Goal: Information Seeking & Learning: Learn about a topic

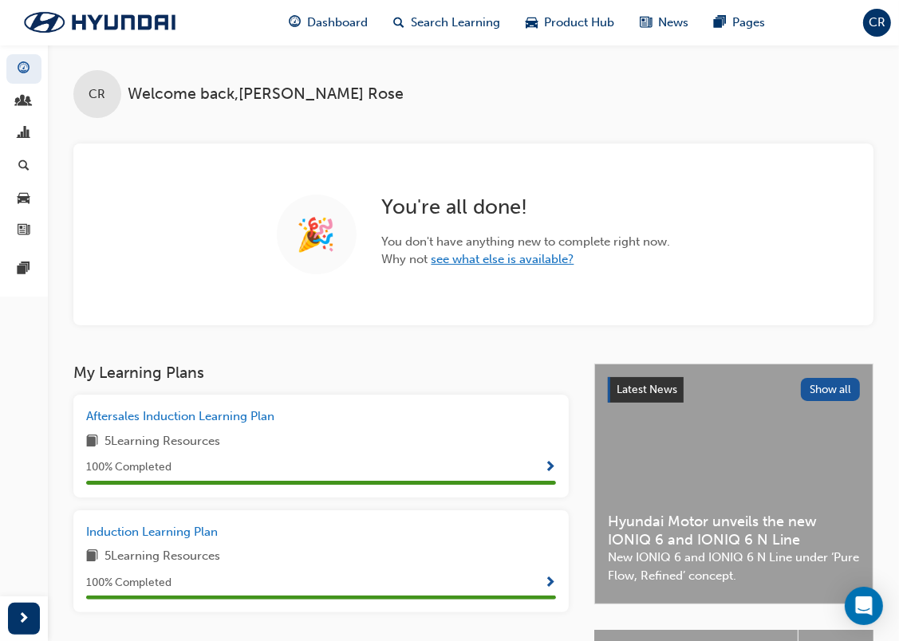
click at [516, 262] on link "see what else is available?" at bounding box center [502, 259] width 143 height 14
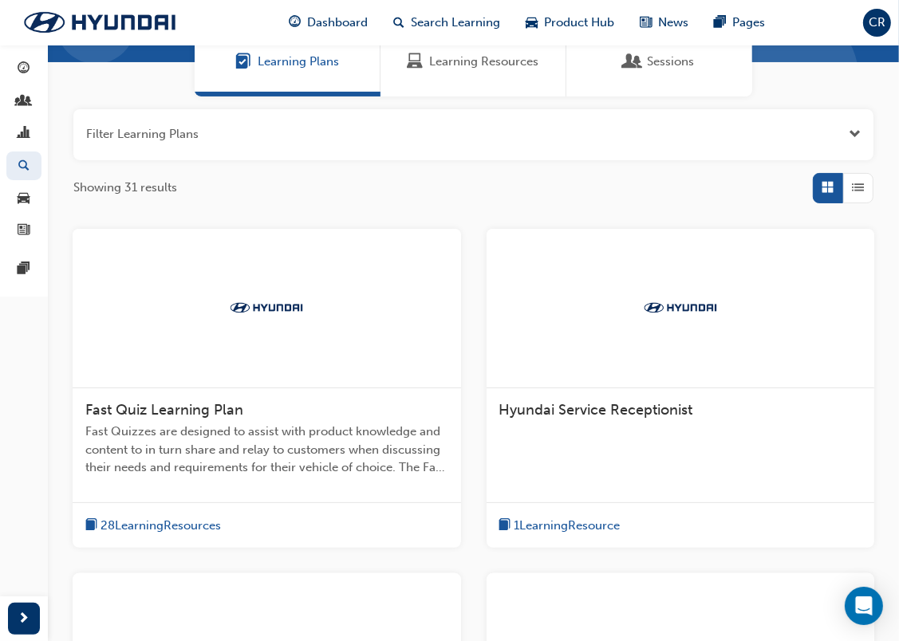
scroll to position [239, 0]
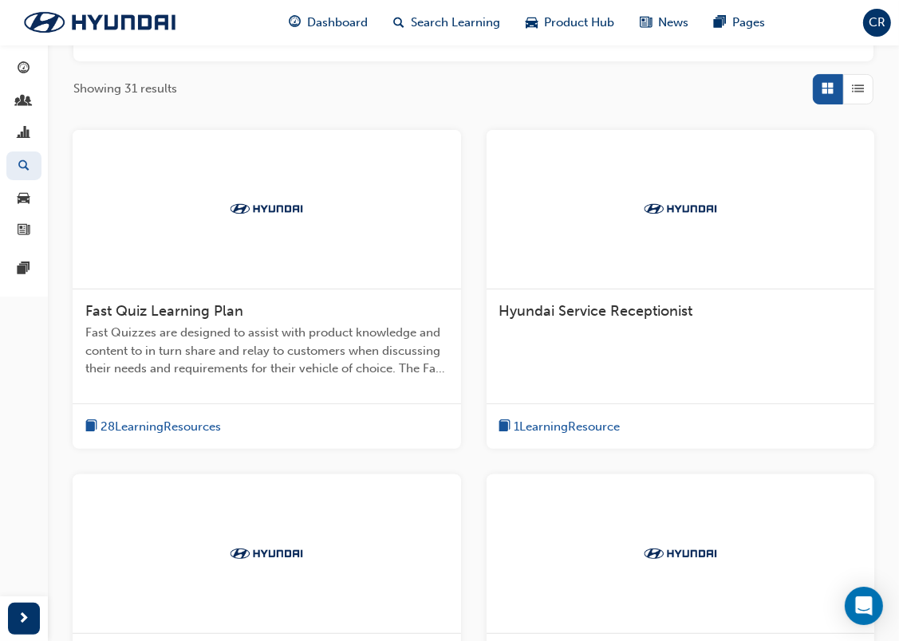
click at [195, 418] on span "28 Learning Resources" at bounding box center [160, 427] width 120 height 18
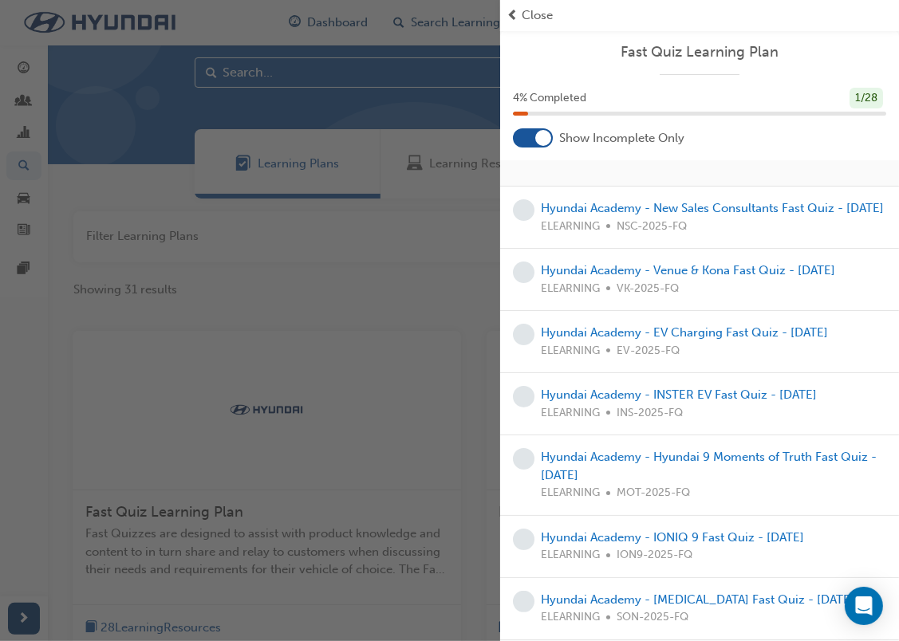
scroll to position [0, 0]
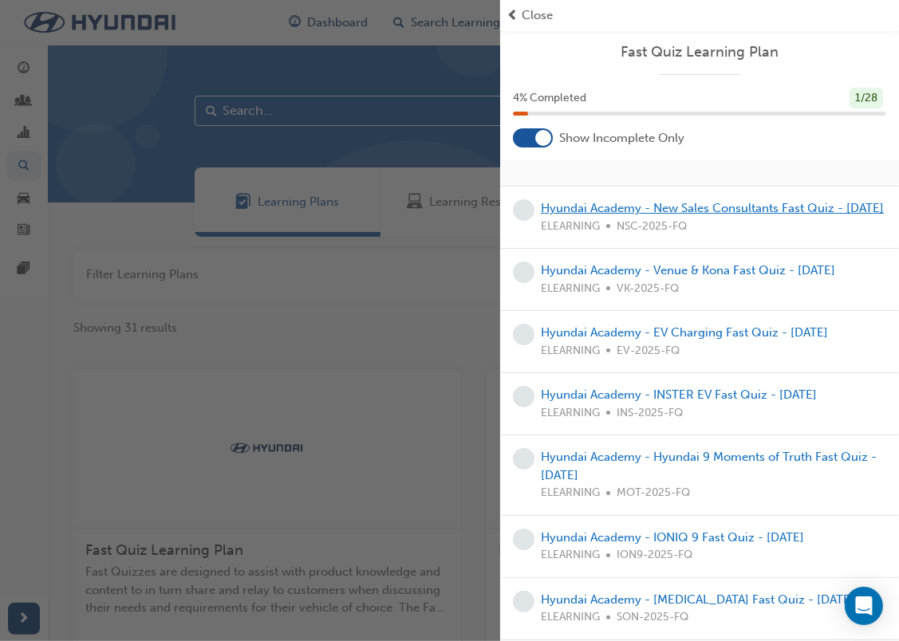
click at [622, 207] on link "Hyundai Academy - New Sales Consultants Fast Quiz - [DATE]" at bounding box center [712, 208] width 343 height 14
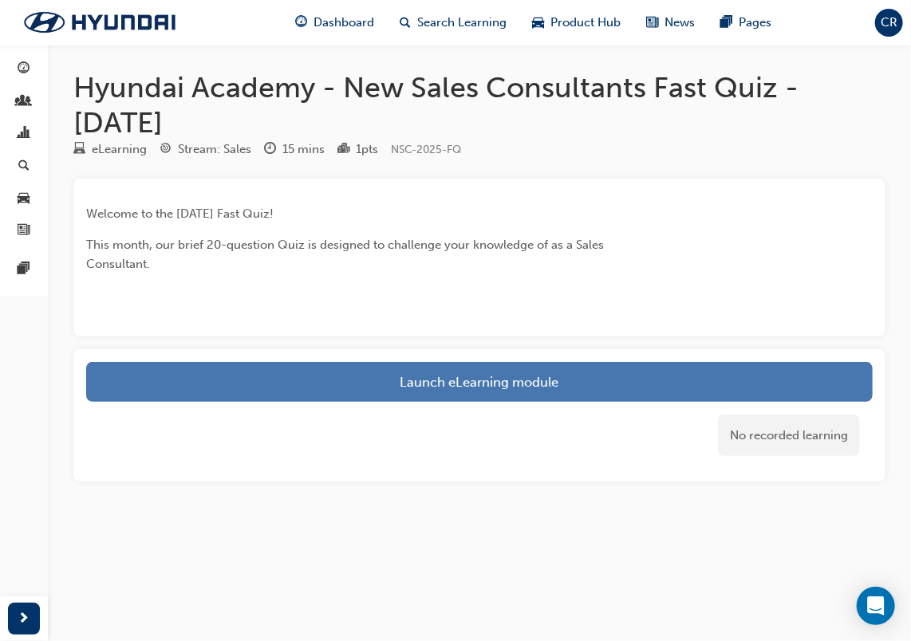
click at [554, 364] on link "Launch eLearning module" at bounding box center [479, 382] width 786 height 40
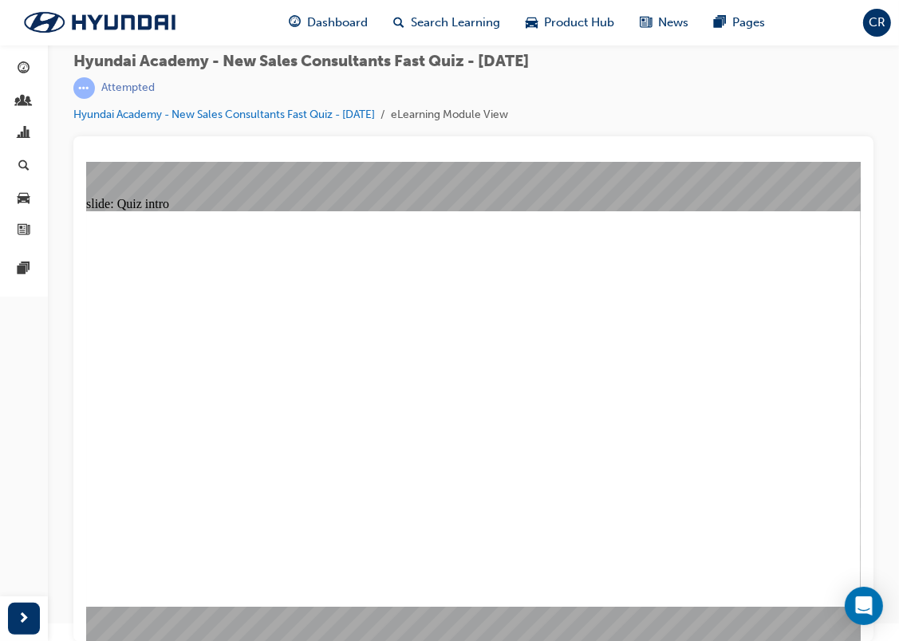
radio input "true"
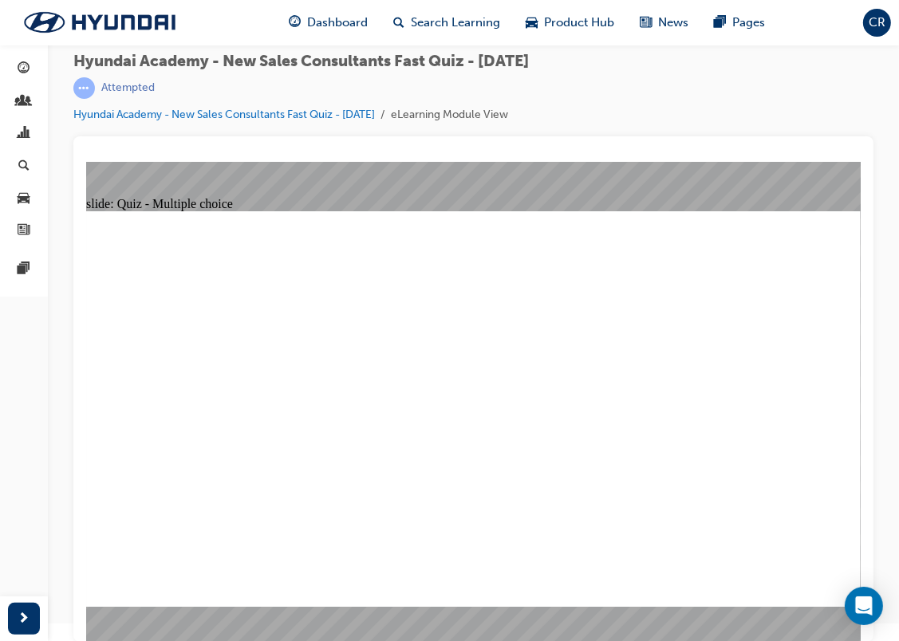
drag, startPoint x: 469, startPoint y: 469, endPoint x: 475, endPoint y: 482, distance: 14.3
radio input "true"
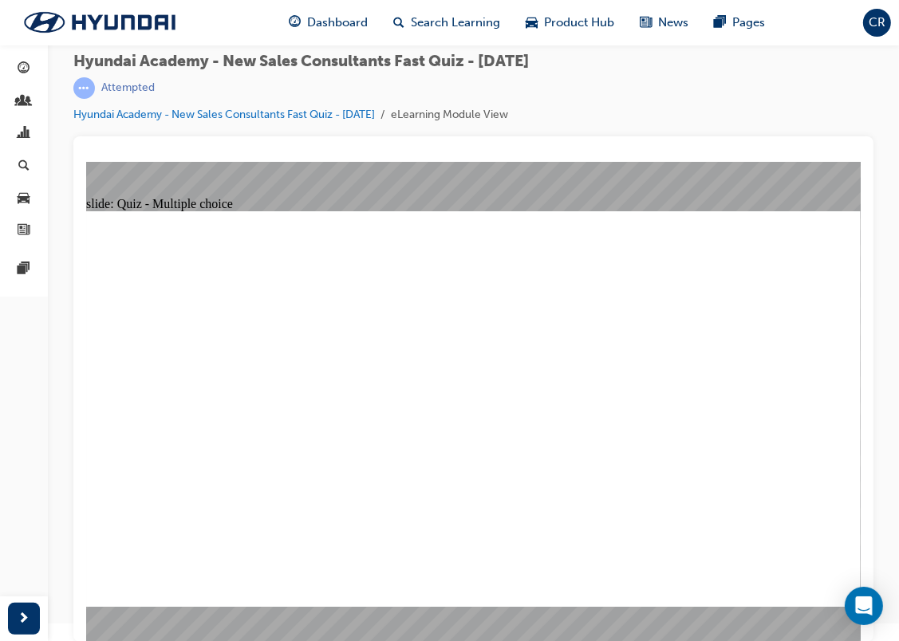
radio input "true"
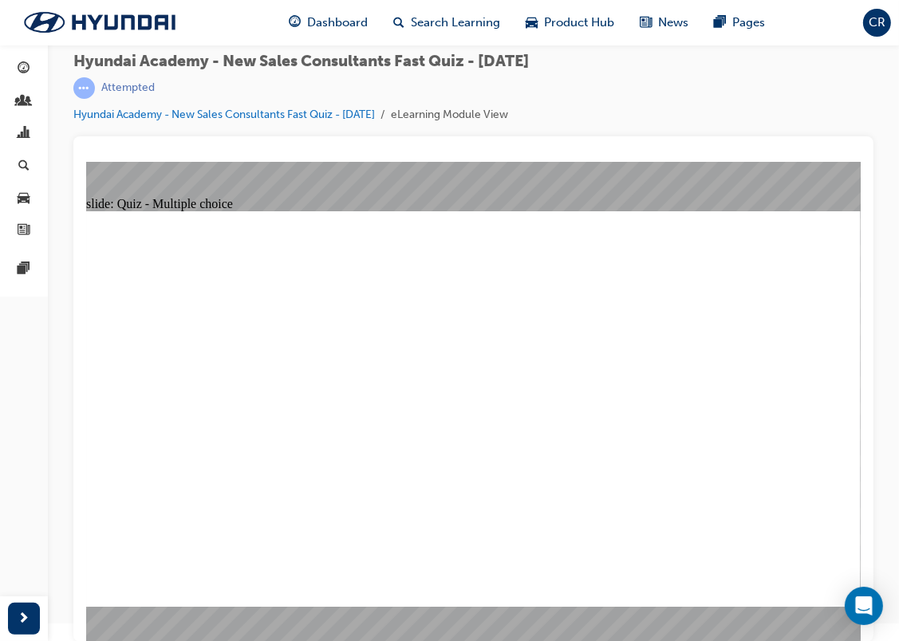
radio input "true"
drag, startPoint x: 488, startPoint y: 487, endPoint x: 488, endPoint y: 474, distance: 12.8
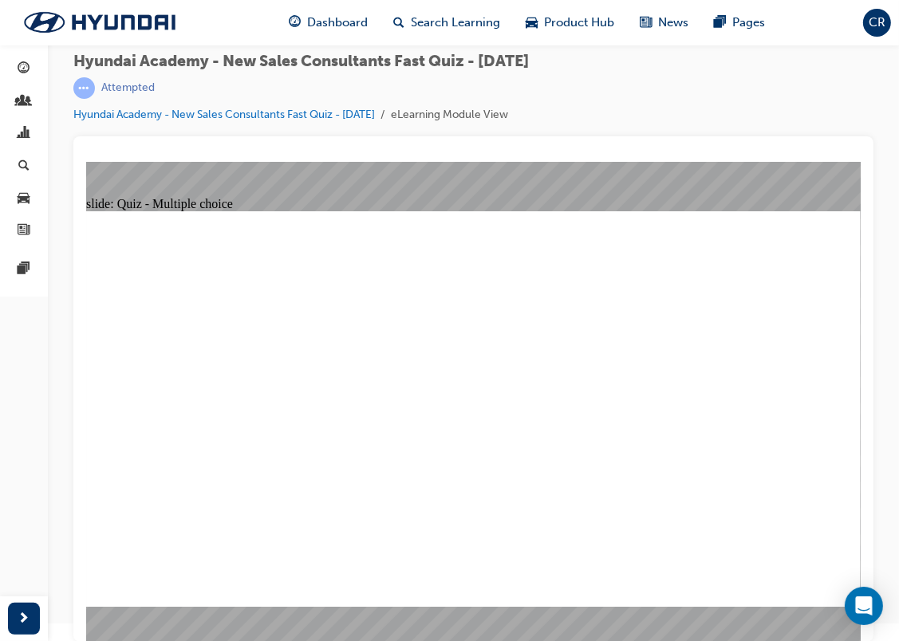
radio input "true"
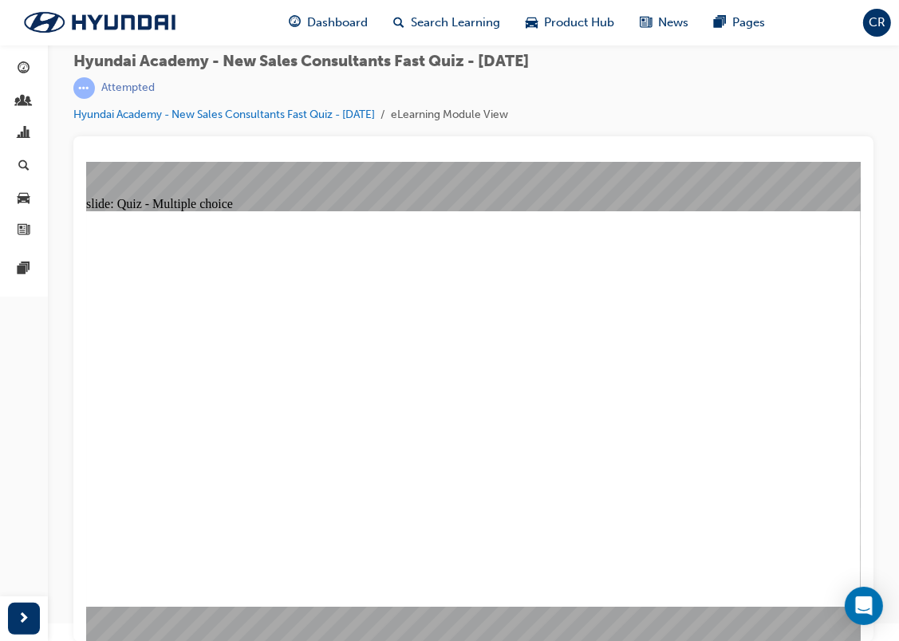
radio input "true"
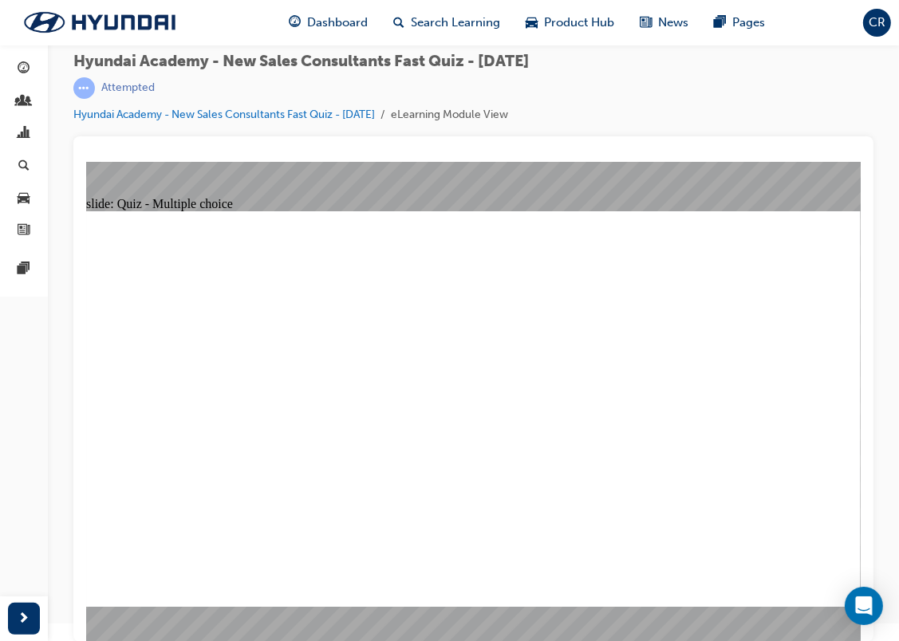
radio input "true"
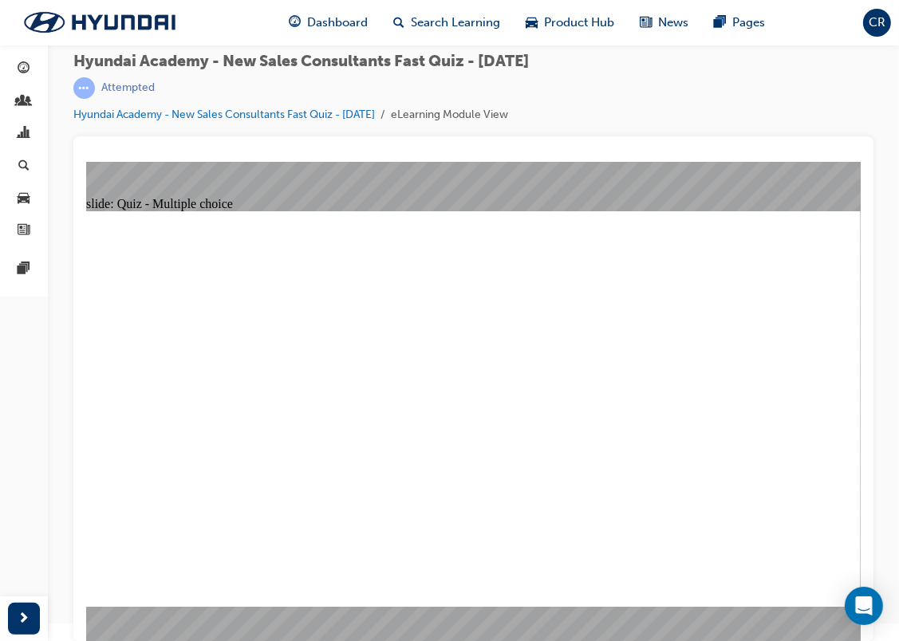
radio input "true"
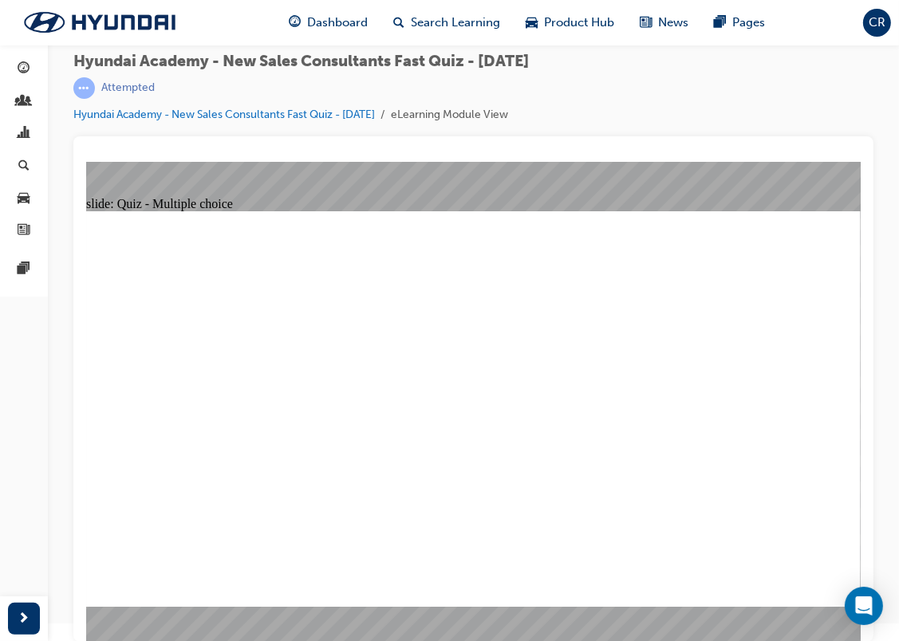
radio input "true"
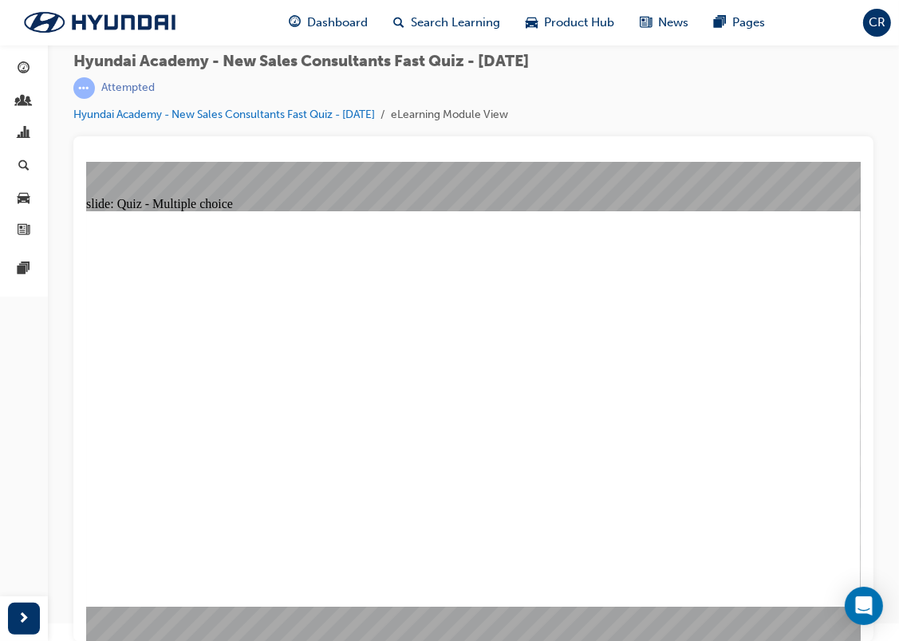
radio input "true"
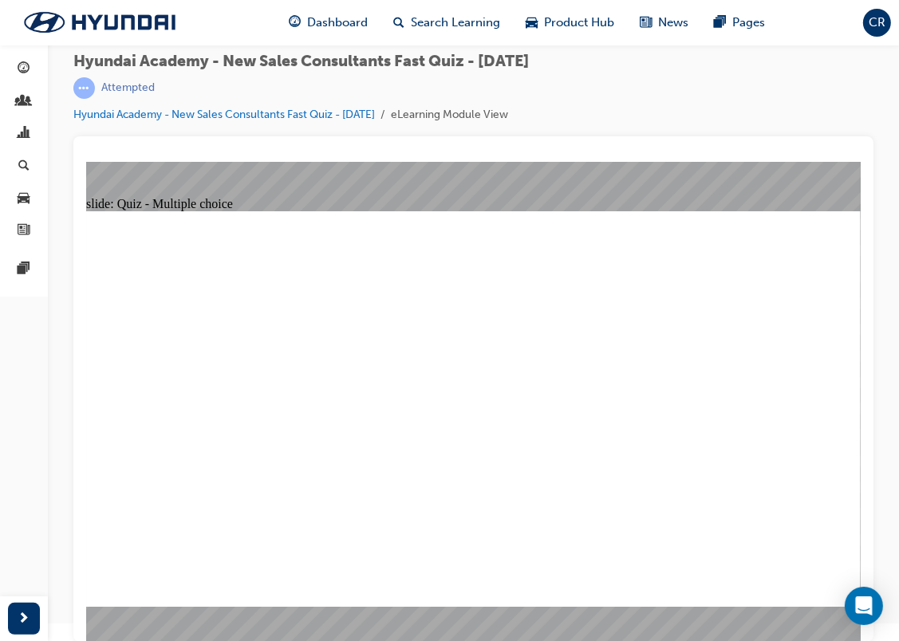
radio input "true"
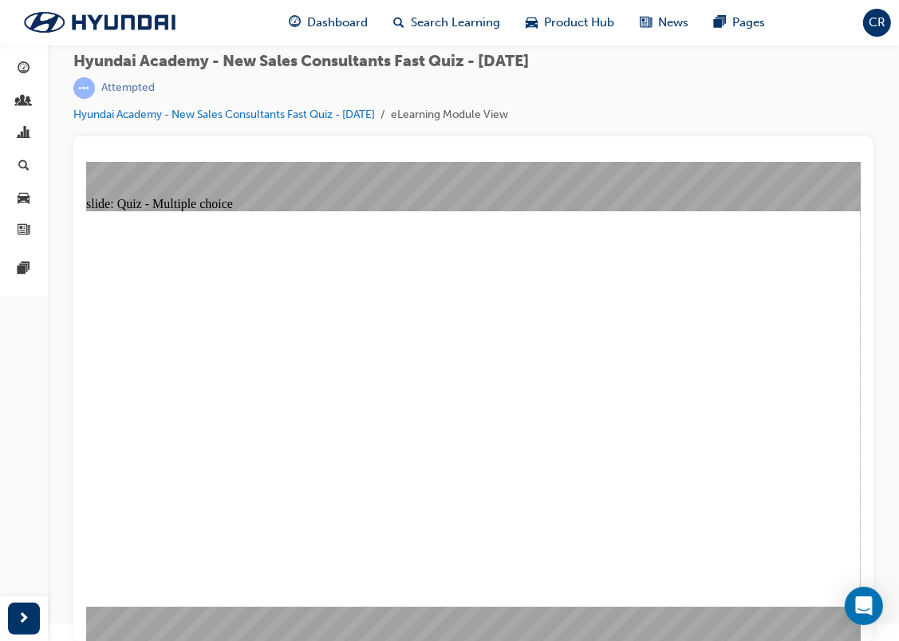
radio input "true"
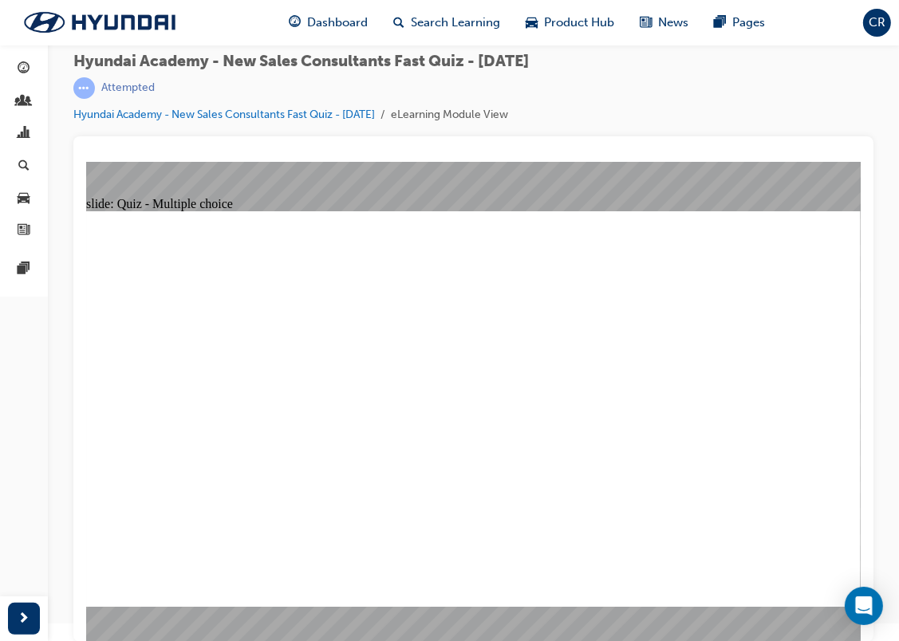
radio input "true"
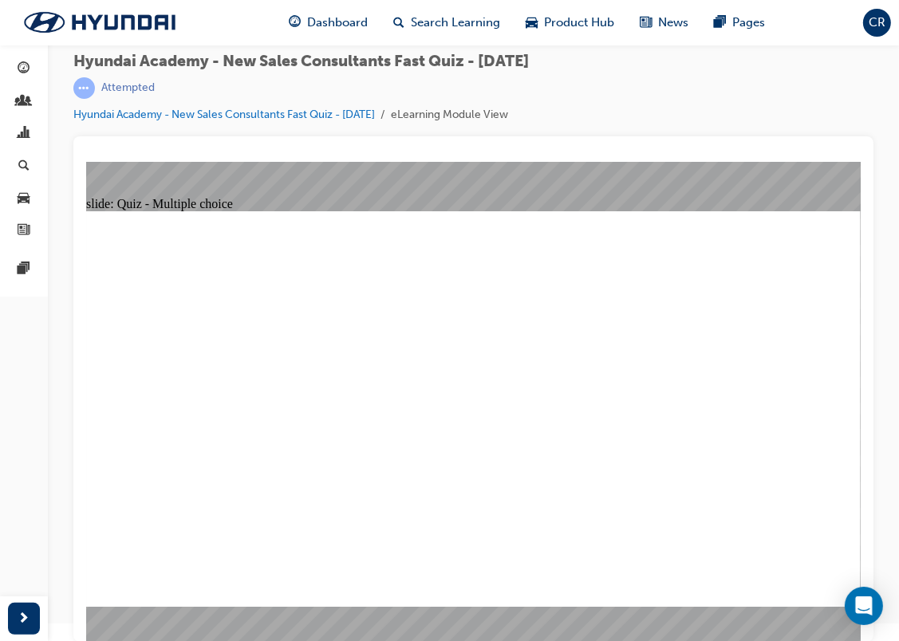
radio input "true"
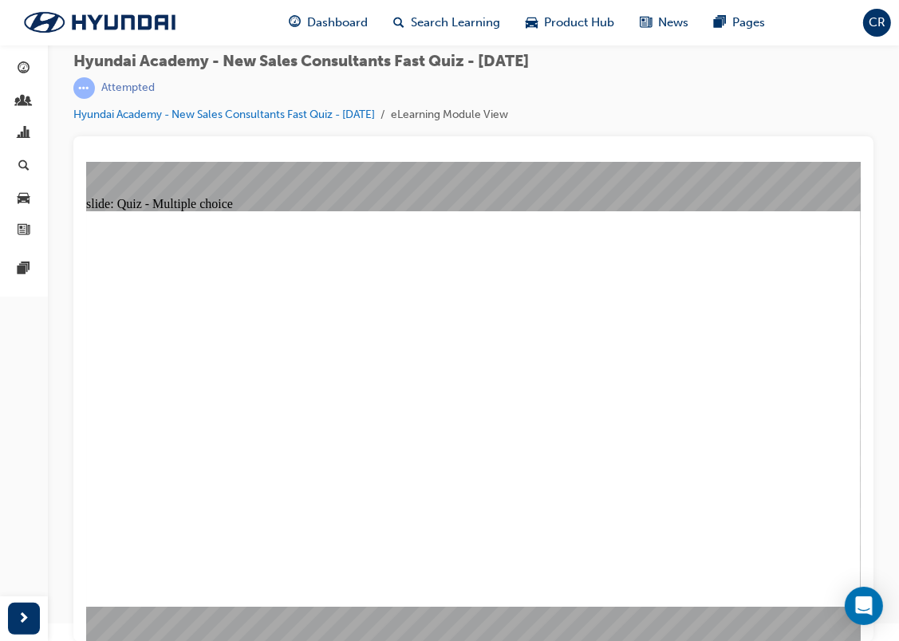
radio input "true"
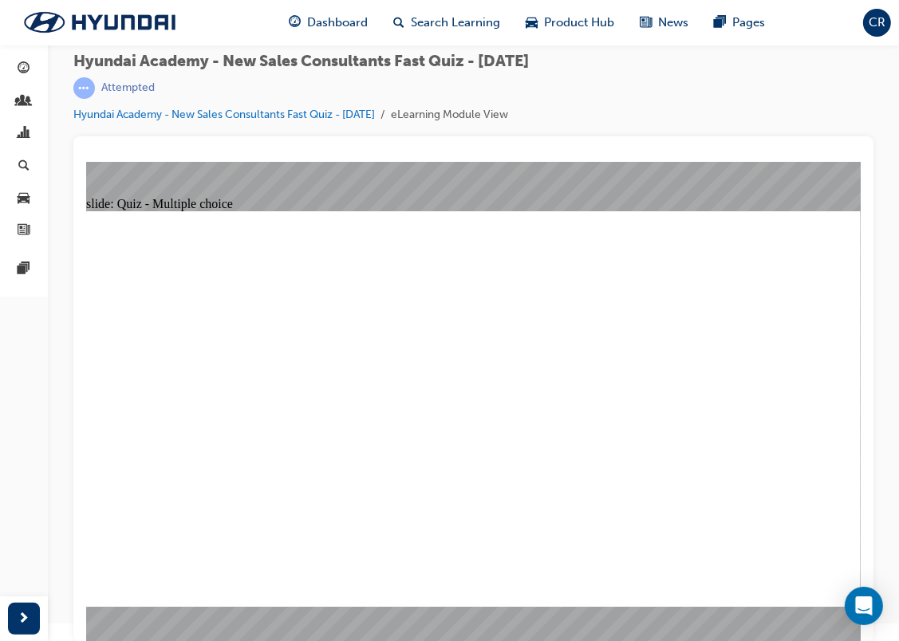
radio input "true"
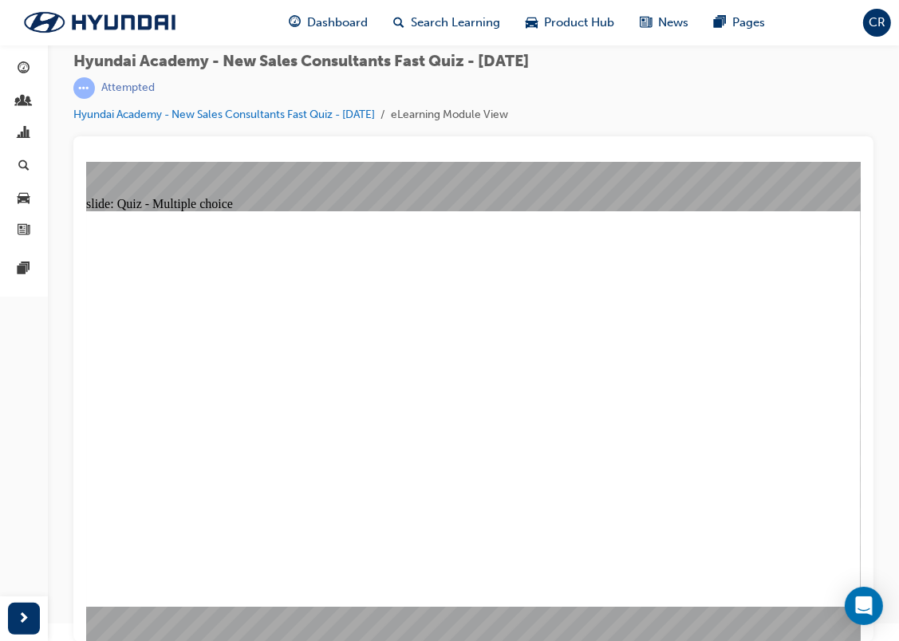
radio input "true"
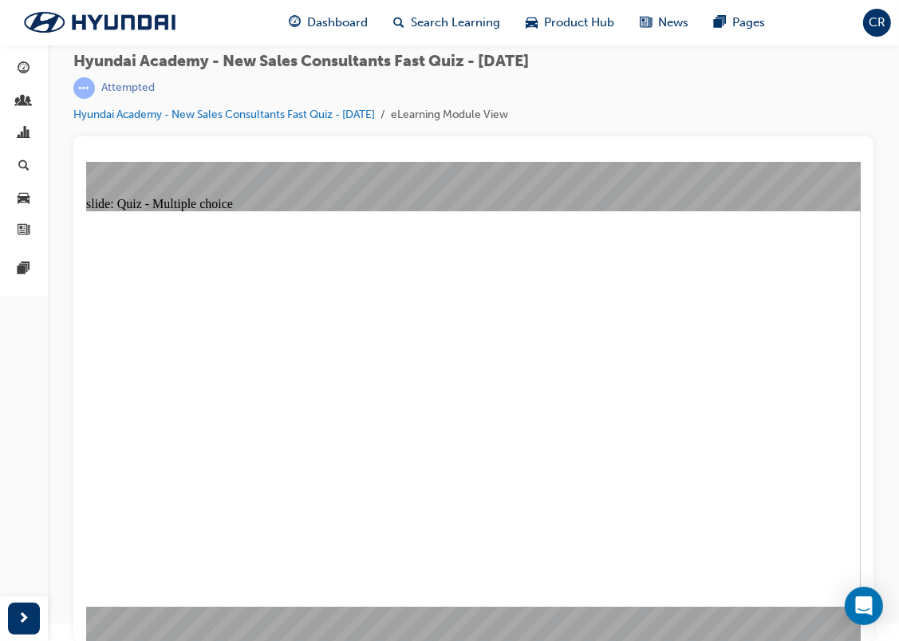
radio input "true"
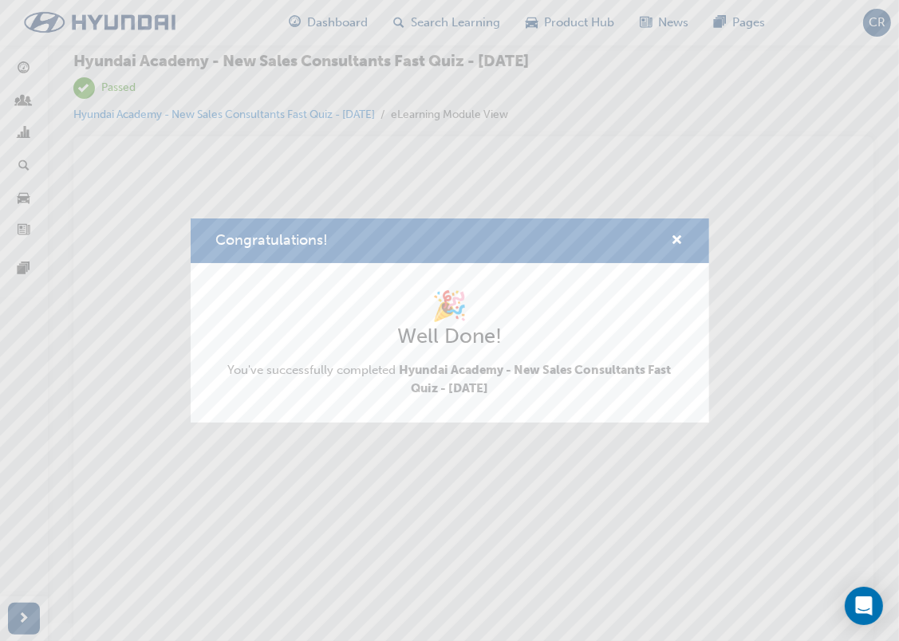
scroll to position [0, 0]
click at [673, 239] on span "cross-icon" at bounding box center [678, 241] width 12 height 14
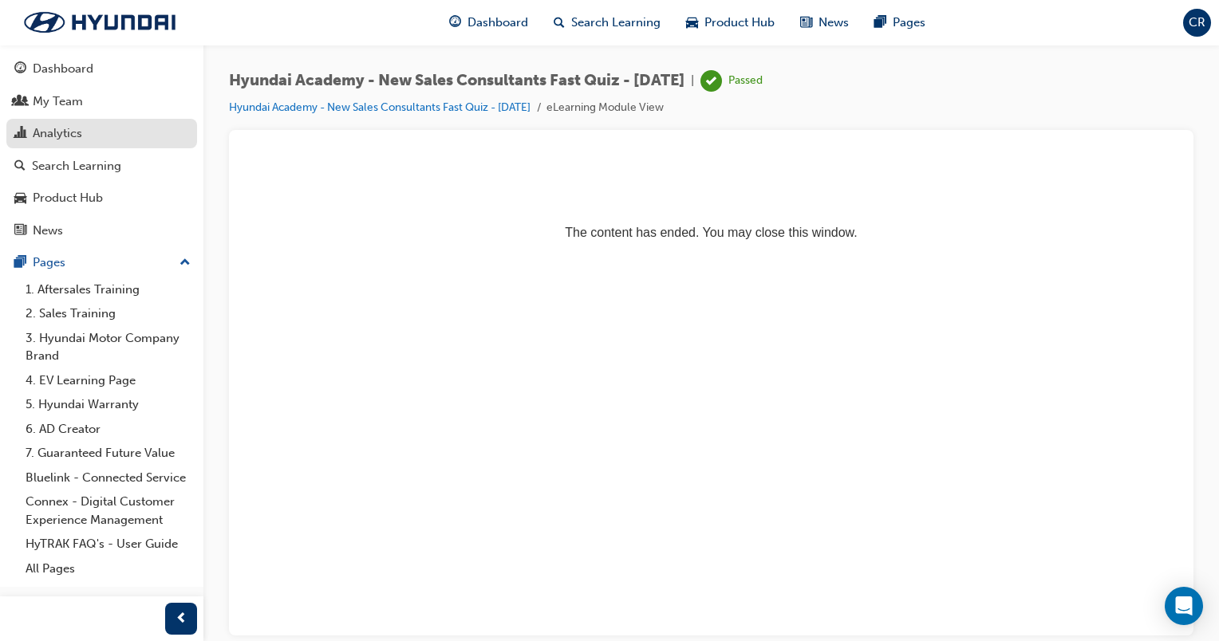
click at [70, 135] on div "Analytics" at bounding box center [57, 133] width 49 height 18
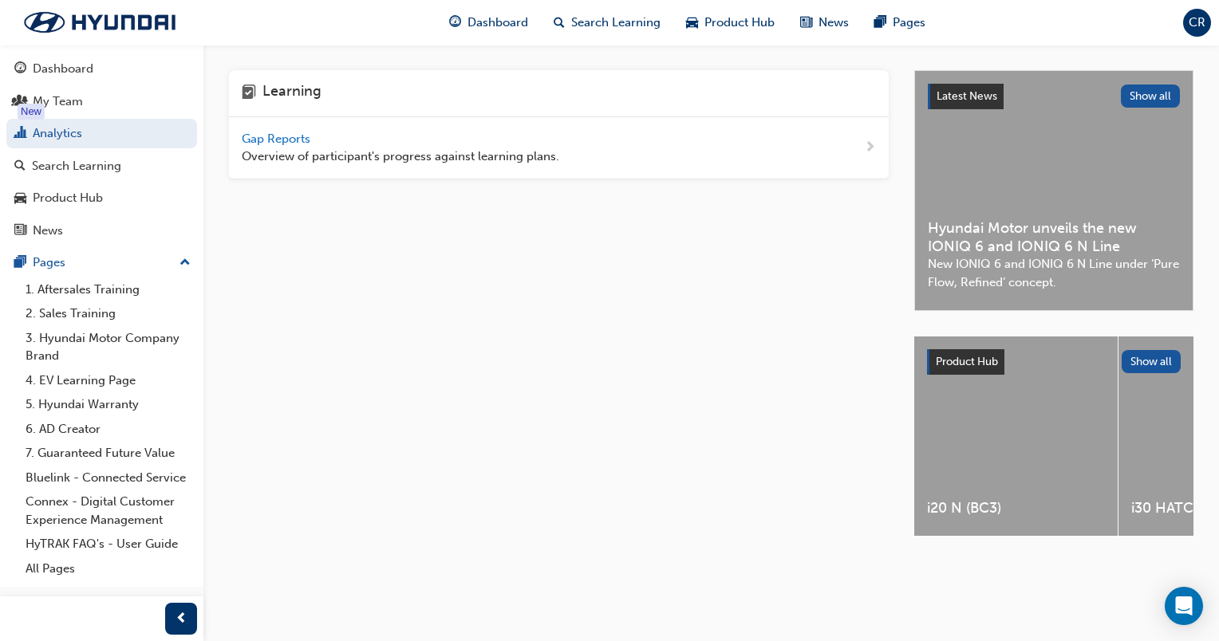
click at [301, 140] on span "Gap Reports" at bounding box center [278, 139] width 72 height 14
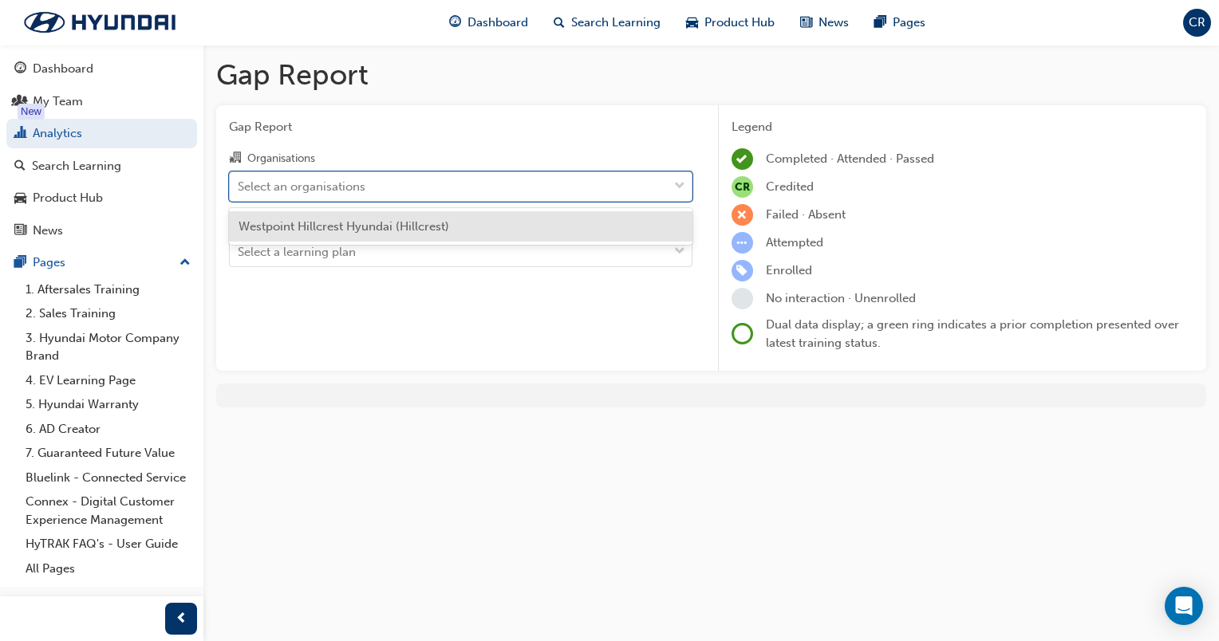
click at [597, 172] on div "Select an organisations" at bounding box center [449, 186] width 438 height 28
click at [239, 179] on input "Organisations option [GEOGRAPHIC_DATA] Hyundai (Hillcrest) focused, 1 of 1. 1 r…" at bounding box center [239, 186] width 2 height 14
click at [546, 224] on div "Westpoint Hillcrest Hyundai (Hillcrest)" at bounding box center [460, 226] width 463 height 31
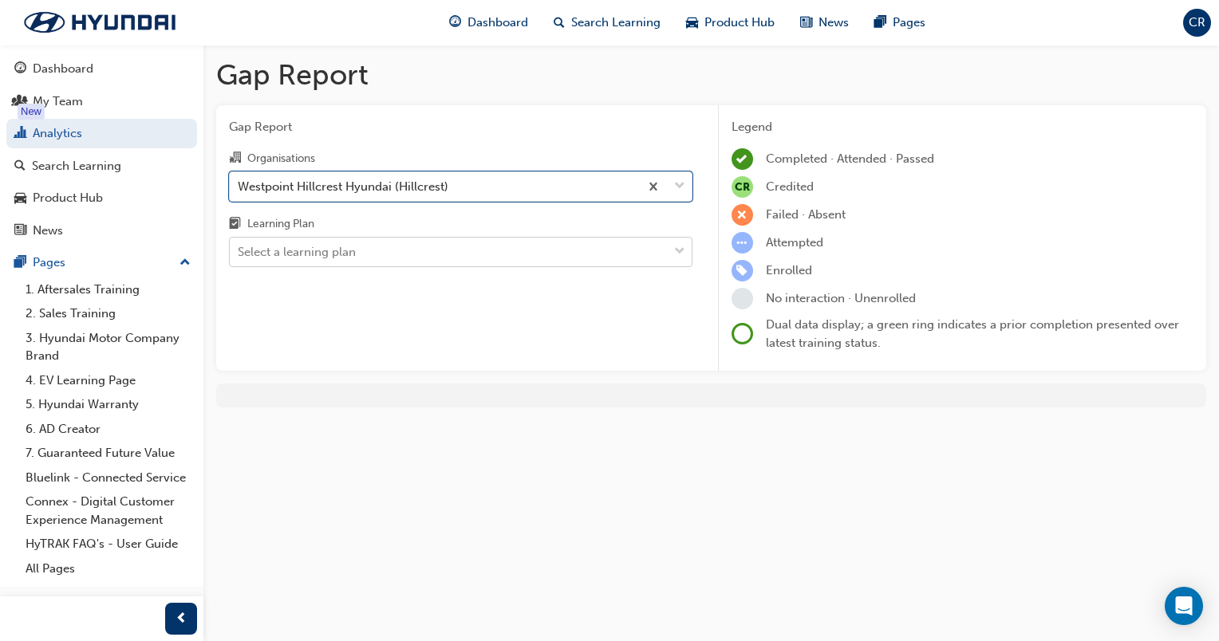
click at [458, 252] on div "Select a learning plan" at bounding box center [449, 252] width 438 height 28
click at [239, 252] on input "Learning Plan Select a learning plan" at bounding box center [239, 252] width 2 height 14
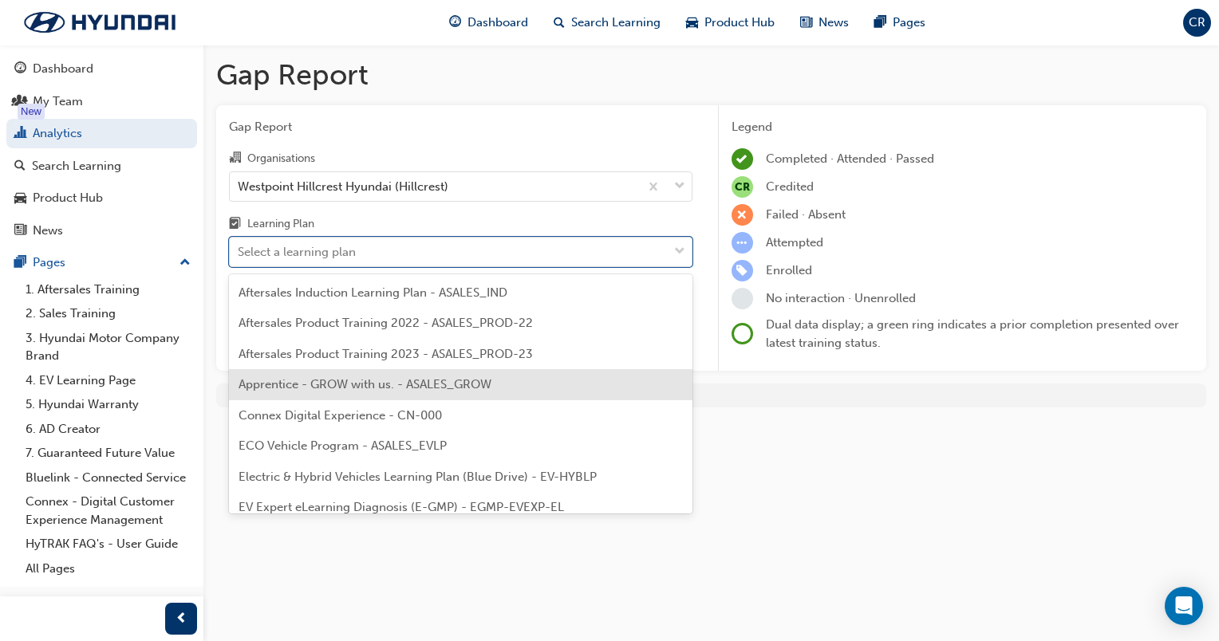
click at [486, 377] on span "Apprentice - GROW with us. - ASALES_GROW" at bounding box center [364, 384] width 253 height 14
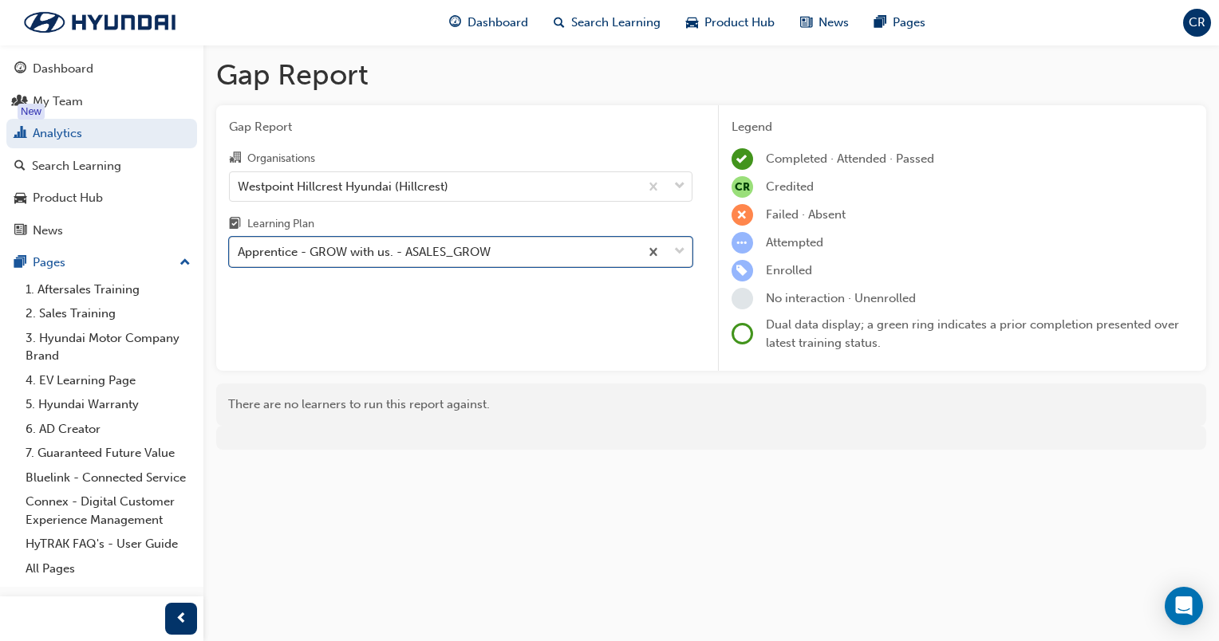
click at [485, 252] on div "Apprentice - GROW with us. - ASALES_GROW" at bounding box center [364, 252] width 253 height 18
click at [239, 252] on input "Learning Plan option Apprentice - GROW with us. - ASALES_GROW, selected. 0 resu…" at bounding box center [239, 252] width 2 height 14
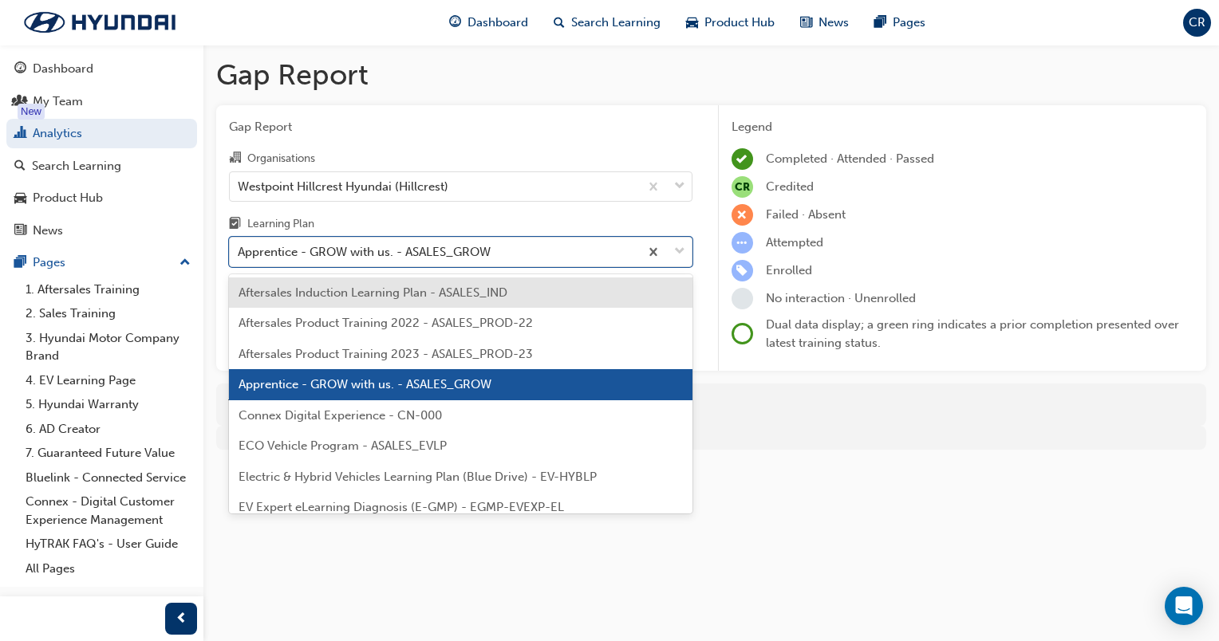
click at [463, 301] on div "Aftersales Induction Learning Plan - ASALES_IND" at bounding box center [460, 293] width 463 height 31
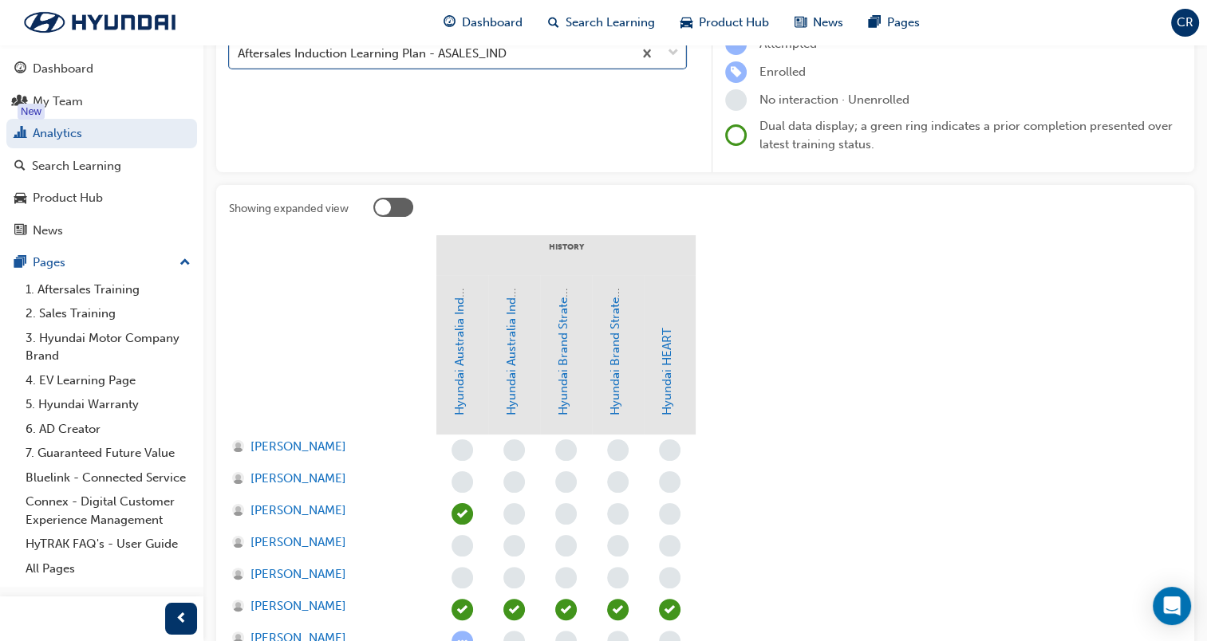
scroll to position [160, 0]
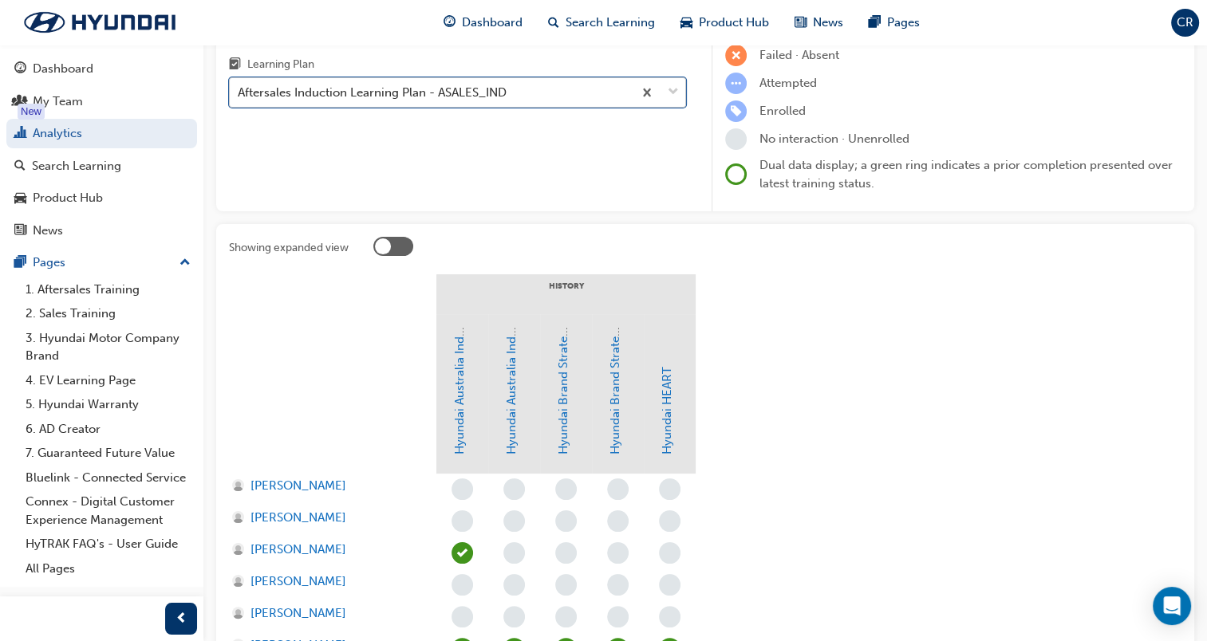
click at [603, 99] on div "Aftersales Induction Learning Plan - ASALES_IND" at bounding box center [431, 93] width 403 height 28
click at [239, 99] on input "Learning Plan option Aftersales Induction Learning Plan - ASALES_IND, selected.…" at bounding box center [239, 92] width 2 height 14
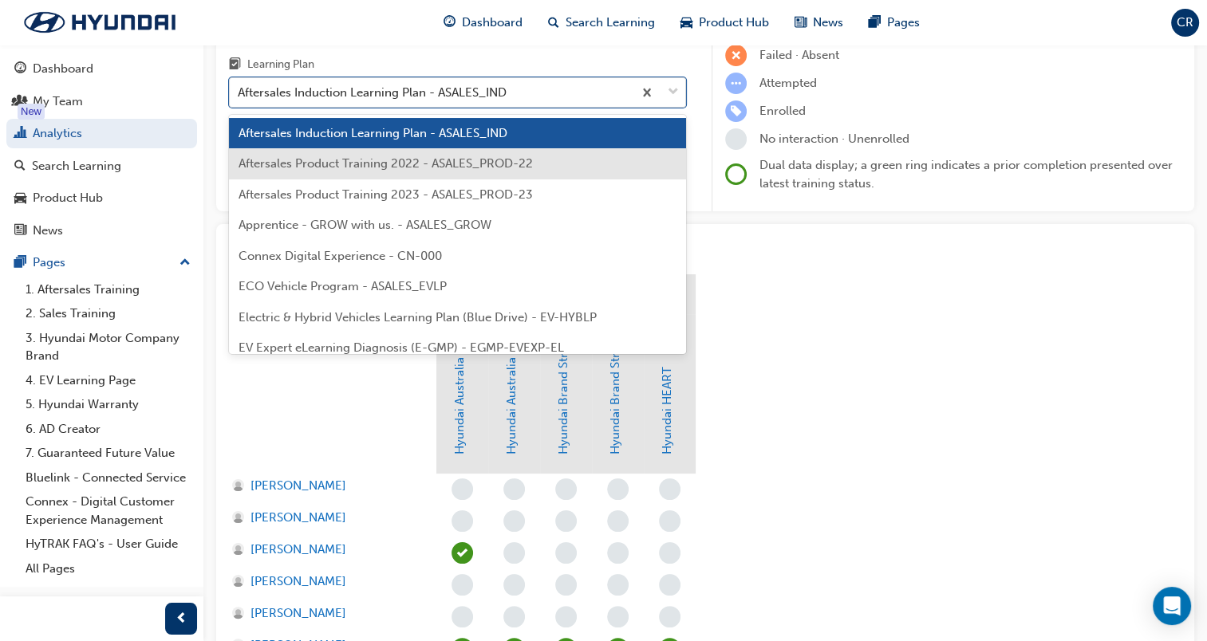
click at [542, 167] on div "Aftersales Product Training 2022 - ASALES_PROD-22" at bounding box center [457, 163] width 457 height 31
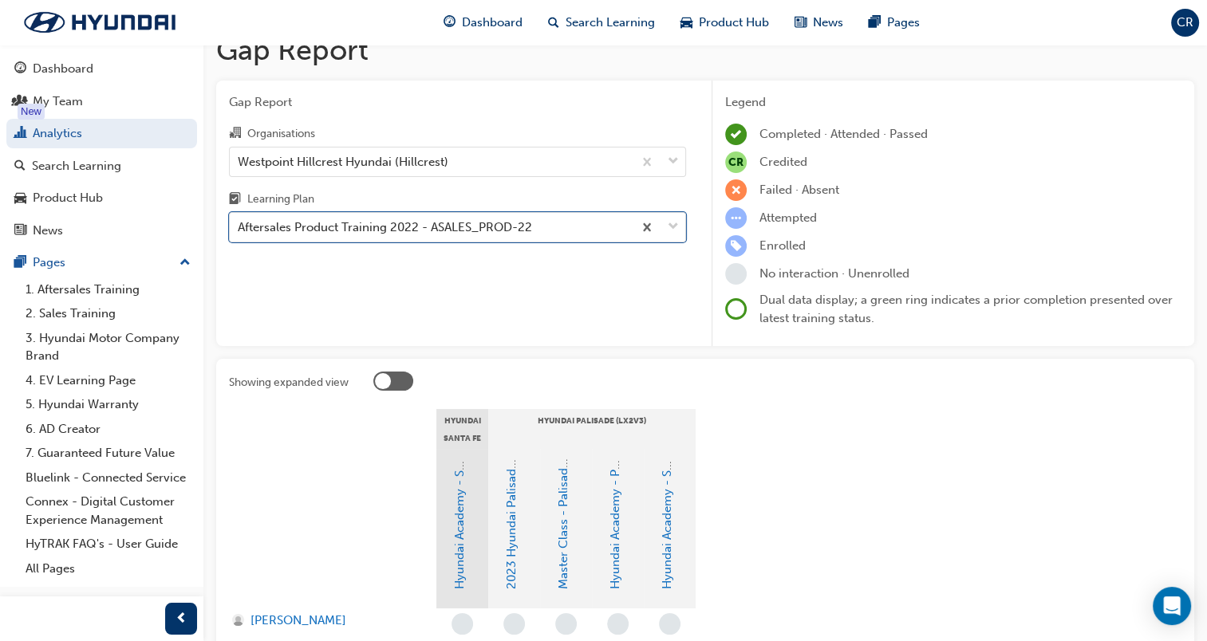
scroll to position [14, 0]
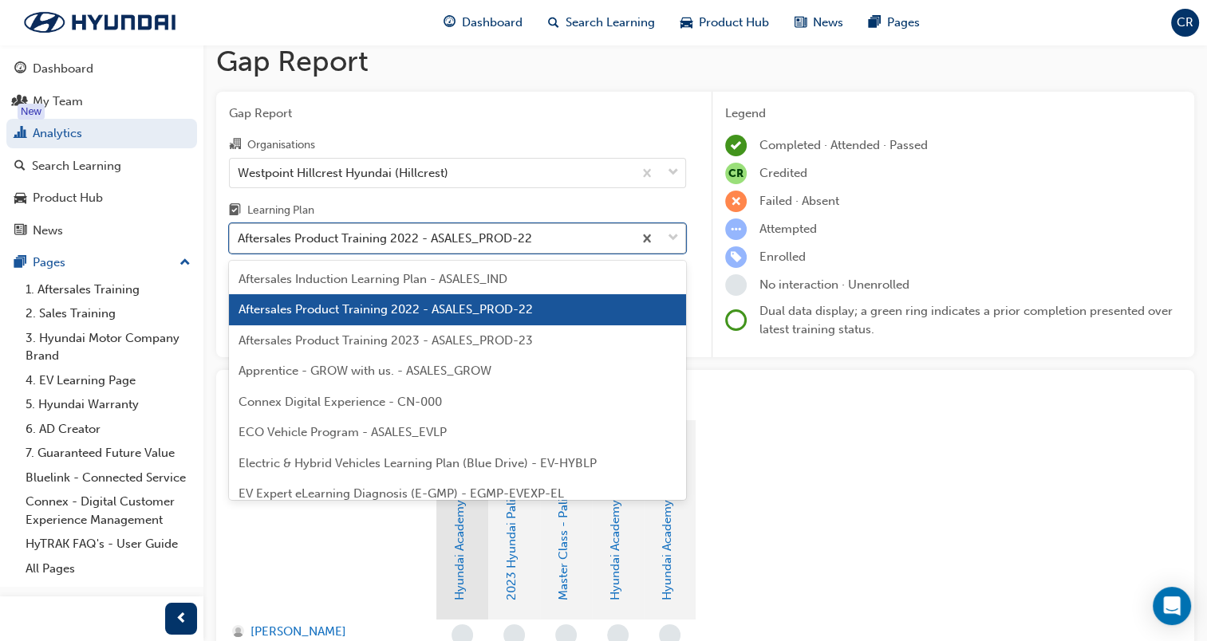
click at [537, 234] on div "Aftersales Product Training 2022 - ASALES_PROD-22" at bounding box center [431, 239] width 403 height 28
click at [239, 234] on input "Learning Plan option Aftersales Product Training 2022 - ASALES_PROD-22, selecte…" at bounding box center [239, 238] width 2 height 14
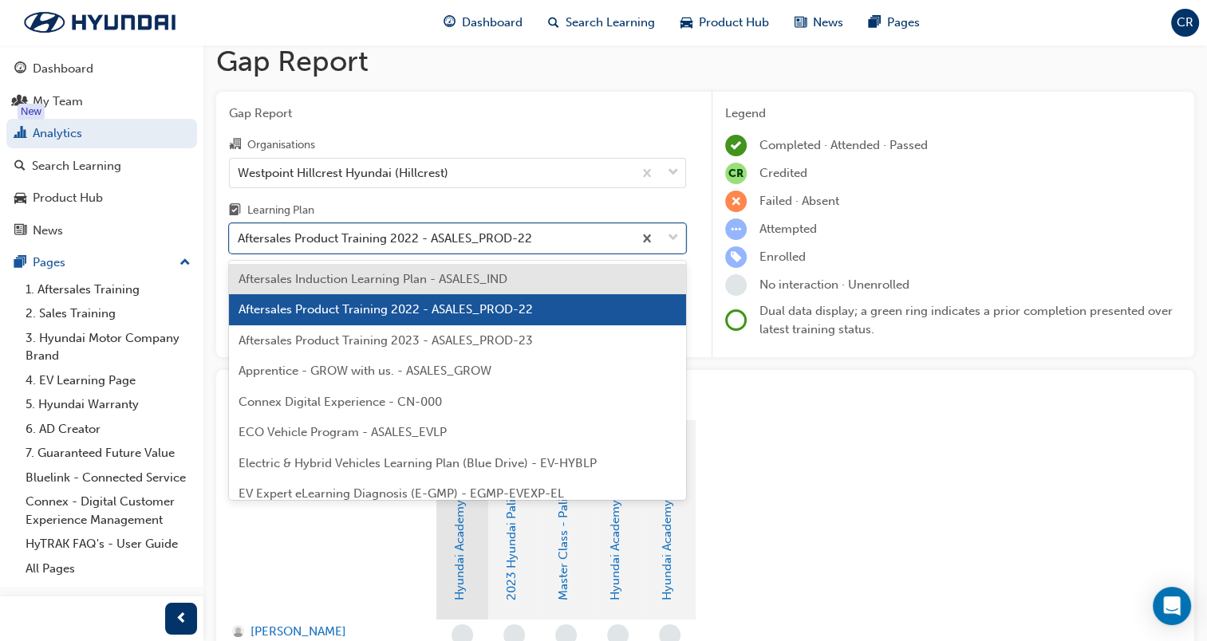
click at [522, 332] on div "Aftersales Product Training 2023 - ASALES_PROD-23" at bounding box center [457, 340] width 457 height 31
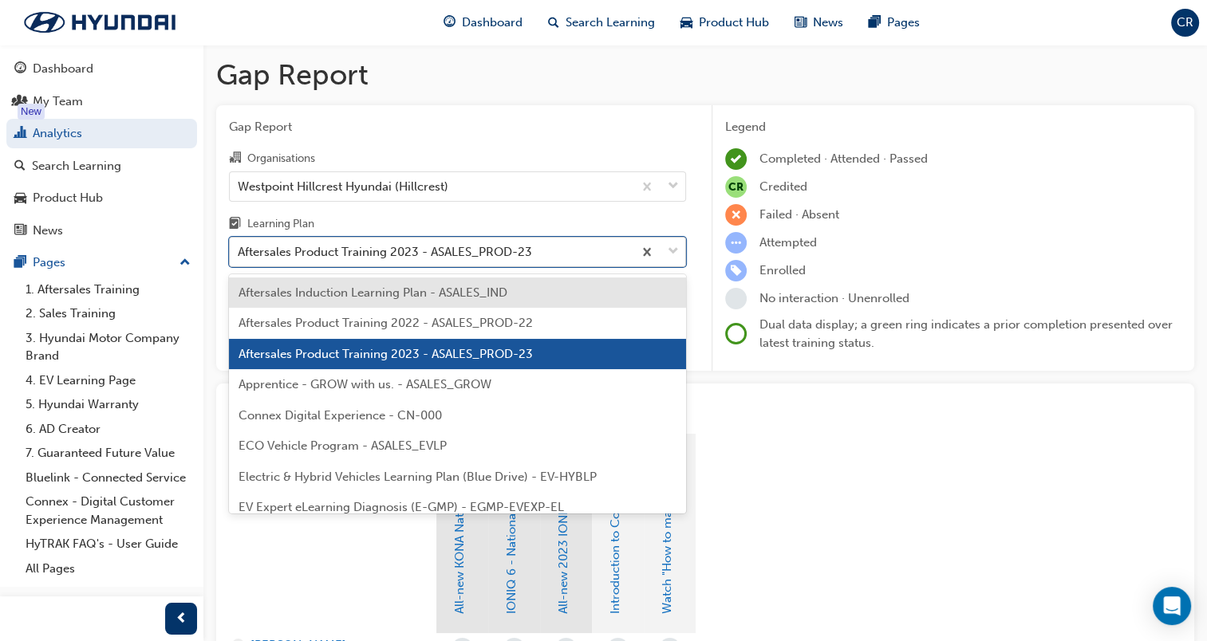
click at [549, 250] on div "Aftersales Product Training 2023 - ASALES_PROD-23" at bounding box center [431, 252] width 403 height 28
click at [239, 250] on input "Learning Plan option Aftersales Product Training 2023 - ASALES_PROD-23, selecte…" at bounding box center [239, 252] width 2 height 14
click at [490, 387] on span "Apprentice - GROW with us. - ASALES_GROW" at bounding box center [364, 384] width 253 height 14
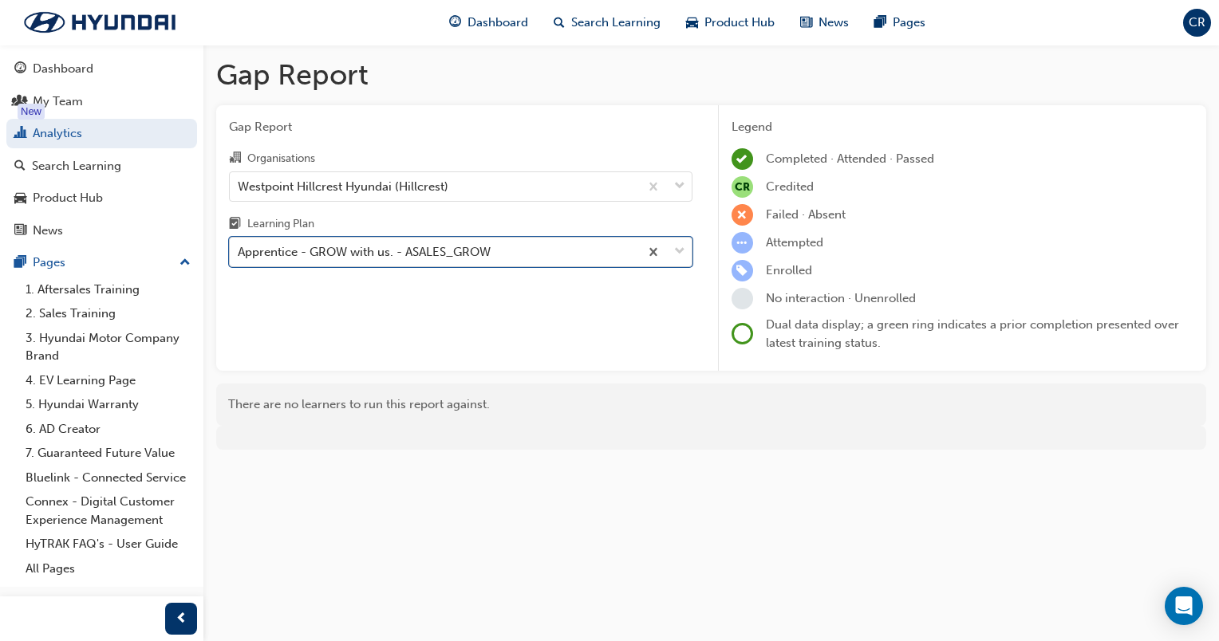
click at [529, 258] on div "Apprentice - GROW with us. - ASALES_GROW" at bounding box center [434, 252] width 409 height 28
click at [239, 258] on input "Learning Plan option Apprentice - GROW with us. - ASALES_GROW, selected. 0 resu…" at bounding box center [239, 252] width 2 height 14
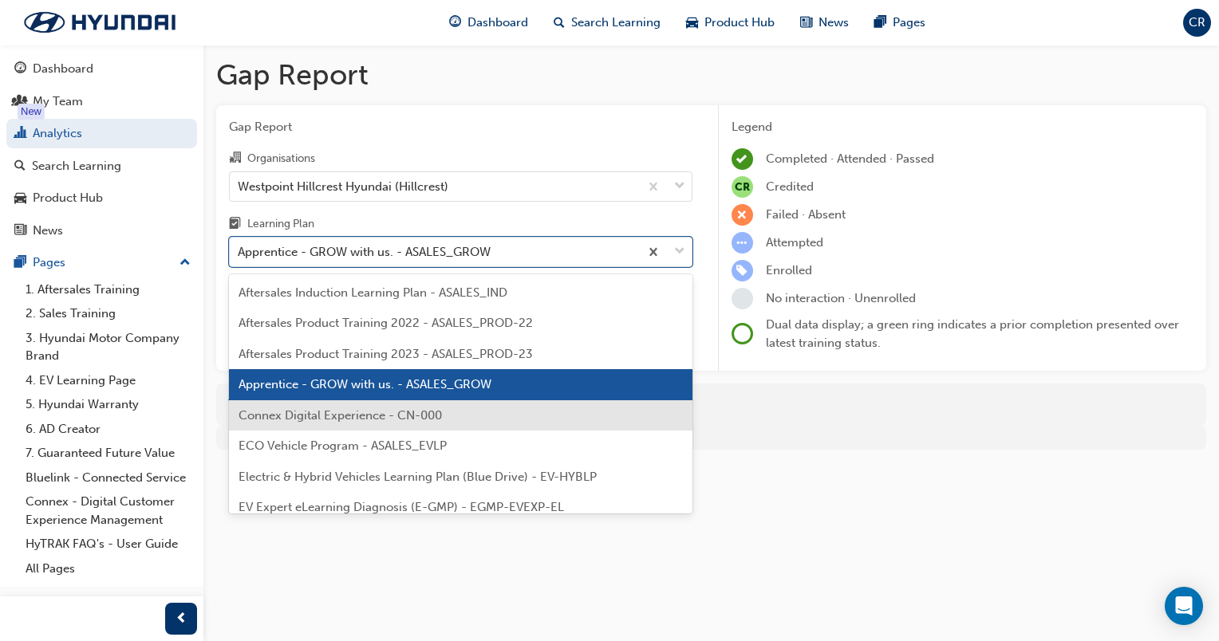
click at [455, 409] on div "Connex Digital Experience - CN-000" at bounding box center [460, 415] width 463 height 31
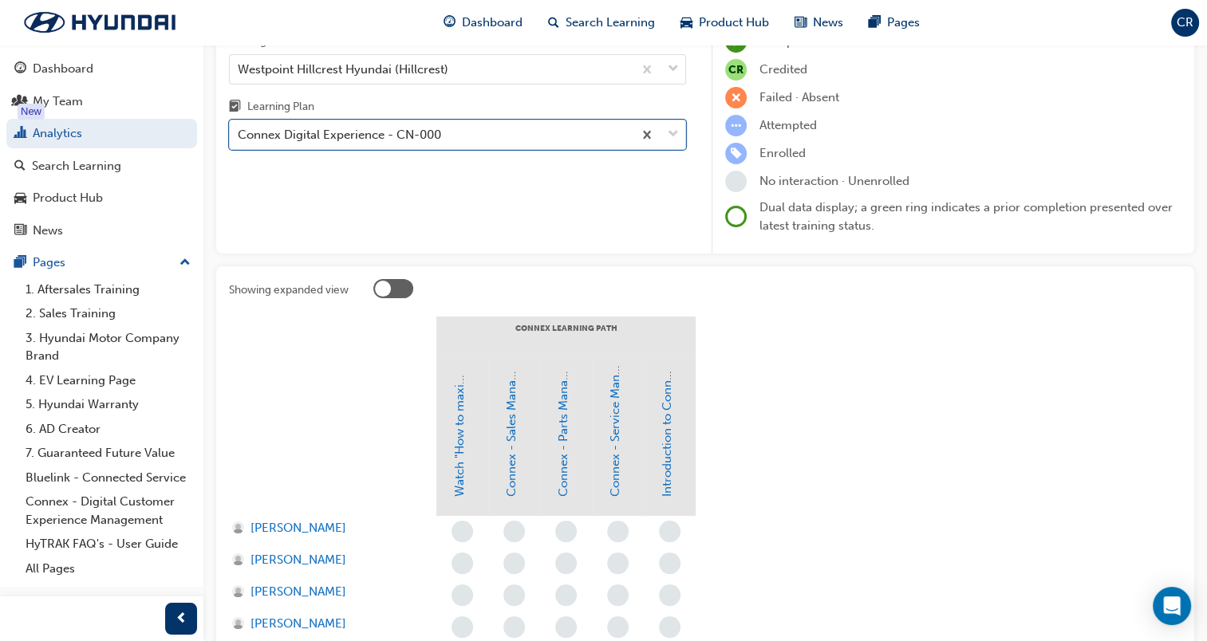
scroll to position [77, 0]
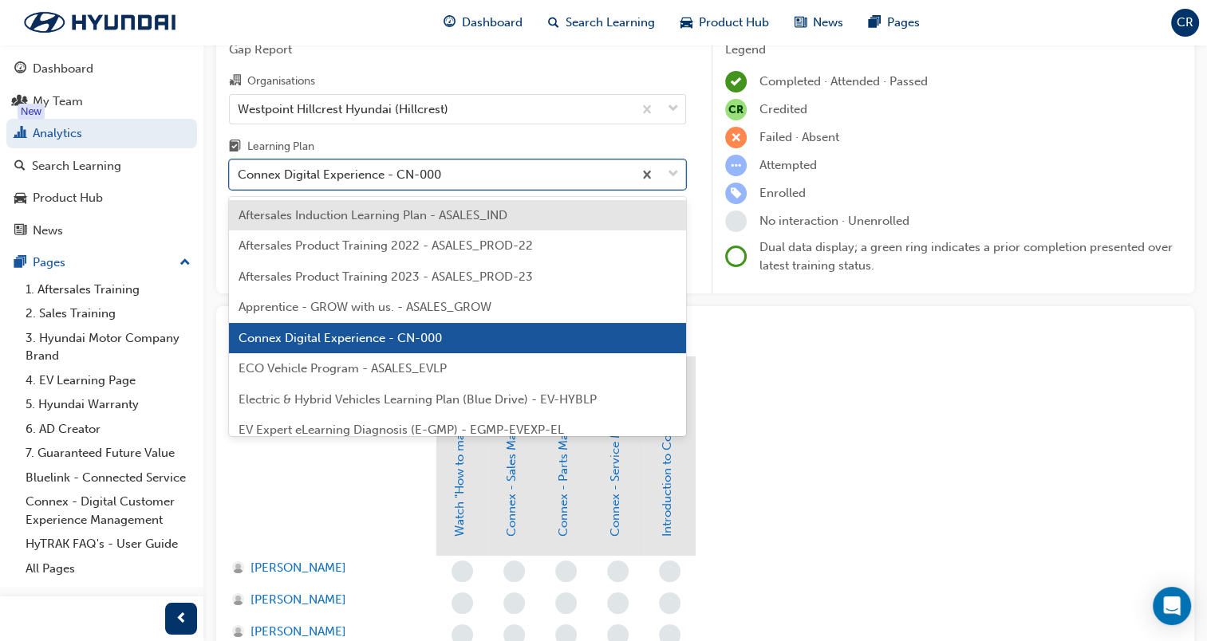
click at [498, 176] on div "Connex Digital Experience - CN-000" at bounding box center [431, 175] width 403 height 28
click at [239, 176] on input "Learning Plan option Connex Digital Experience - CN-000, selected. option After…" at bounding box center [239, 174] width 2 height 14
click at [498, 176] on div "Connex Digital Experience - CN-000" at bounding box center [431, 175] width 403 height 28
click at [239, 176] on input "Learning Plan option Connex Digital Experience - CN-000, selected. option After…" at bounding box center [239, 174] width 2 height 14
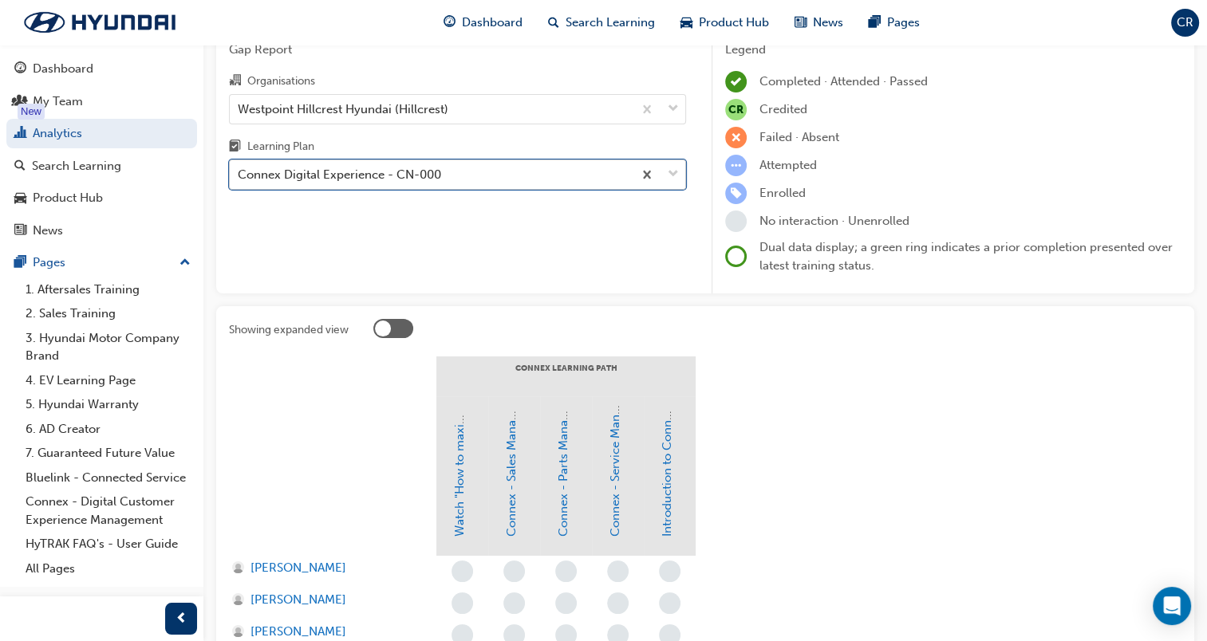
click at [498, 176] on div "Connex Digital Experience - CN-000" at bounding box center [431, 175] width 403 height 28
click at [239, 176] on input "Learning Plan option Connex Digital Experience - CN-000, selected. 0 results av…" at bounding box center [239, 174] width 2 height 14
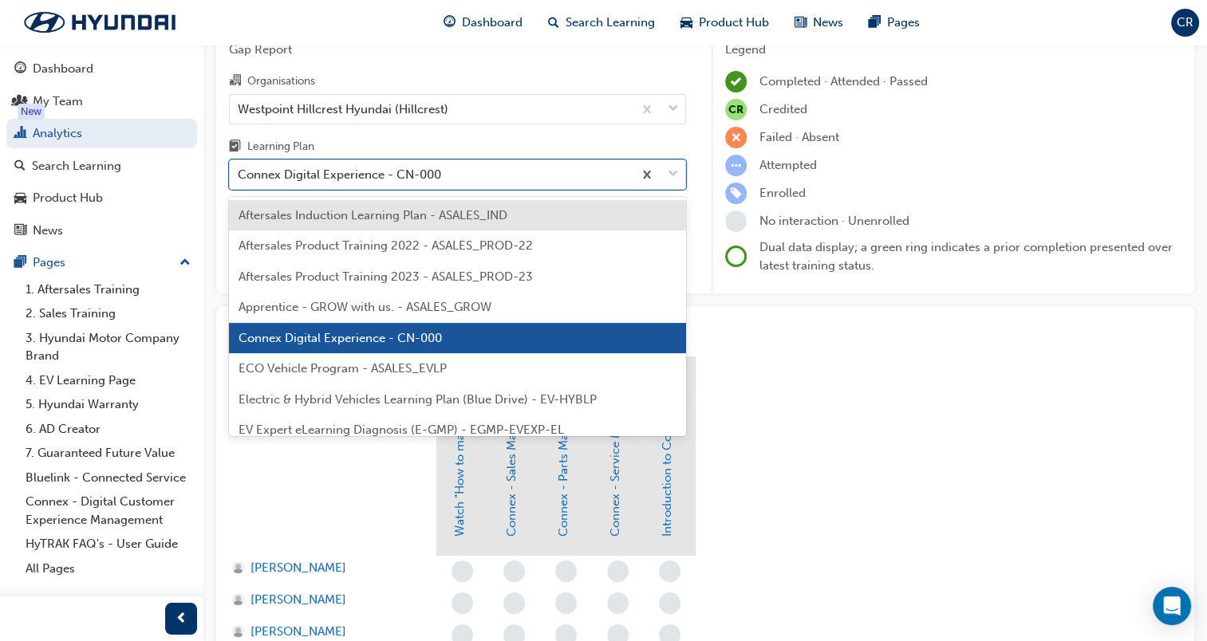
click at [437, 364] on span "ECO Vehicle Program - ASALES_EVLP" at bounding box center [342, 368] width 208 height 14
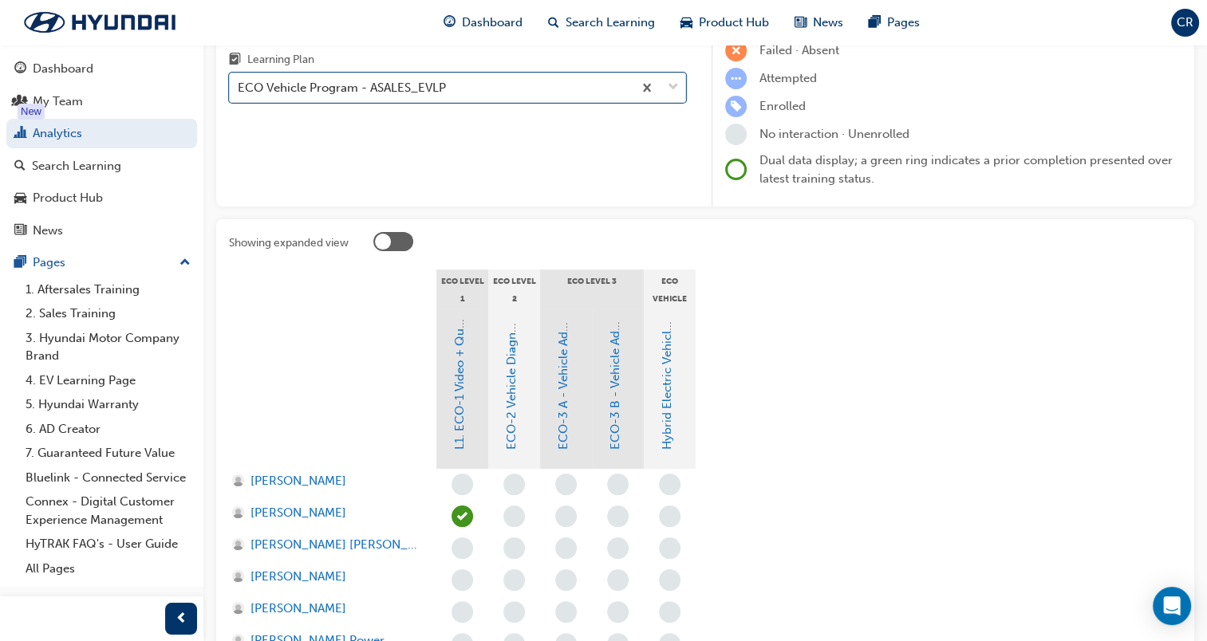
scroll to position [80, 0]
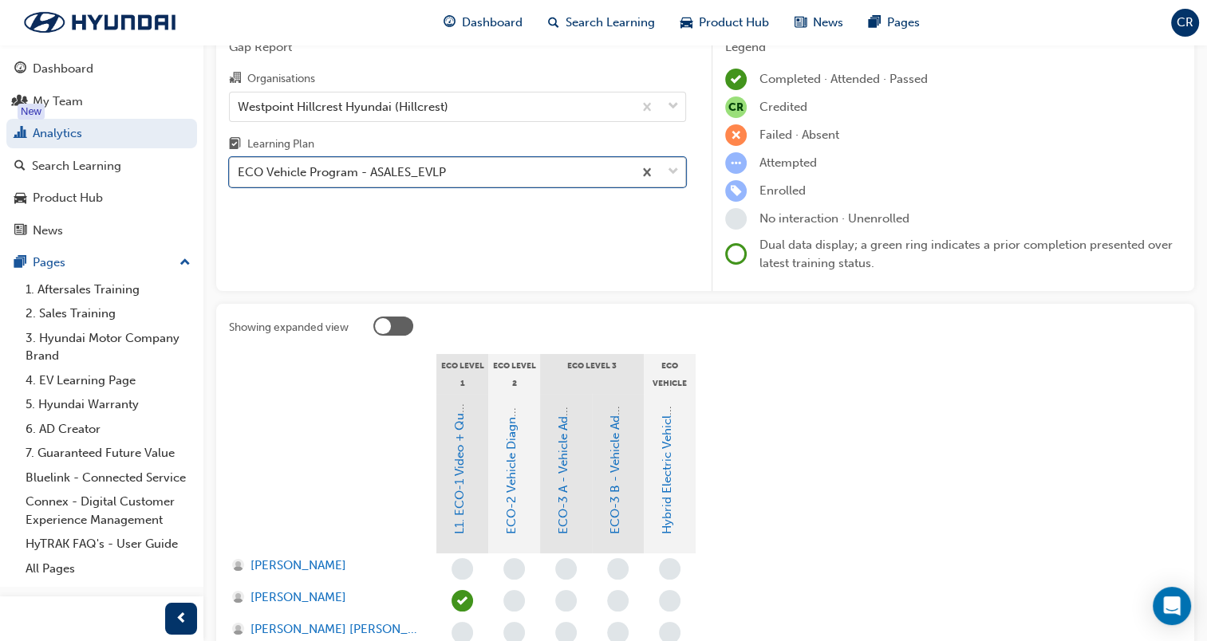
click at [467, 176] on div "ECO Vehicle Program - ASALES_EVLP" at bounding box center [431, 173] width 403 height 28
click at [239, 176] on input "Learning Plan option ECO Vehicle Program - ASALES_EVLP, selected. 0 results ava…" at bounding box center [239, 172] width 2 height 14
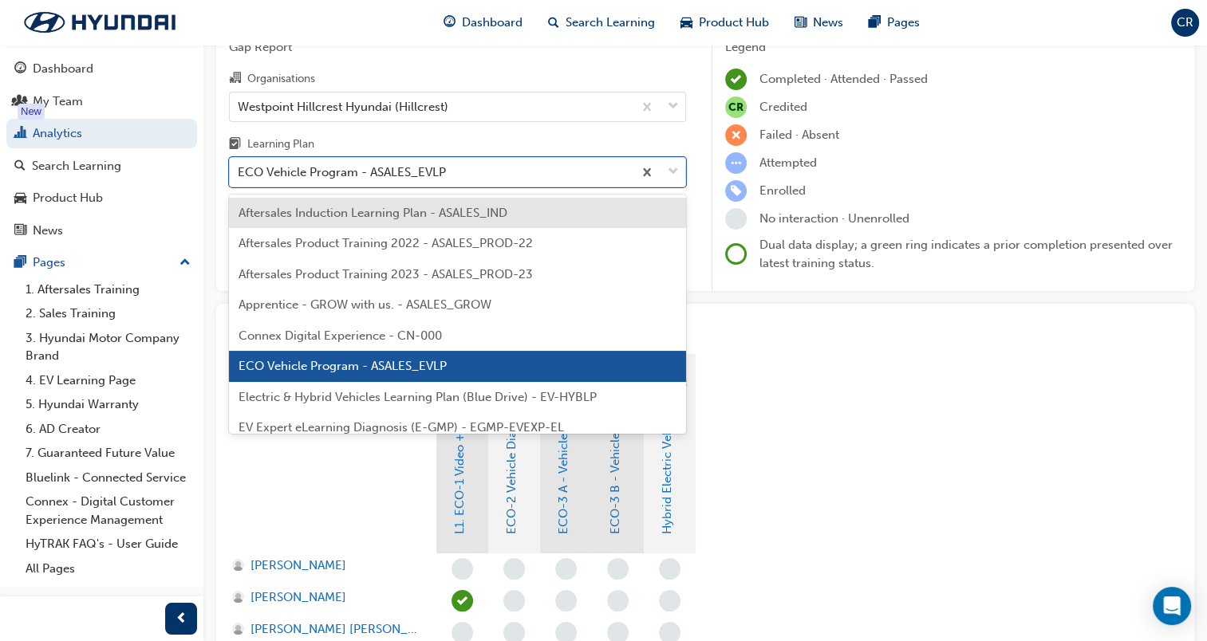
click at [447, 390] on span "Electric & Hybrid Vehicles Learning Plan (Blue Drive) - EV-HYBLP" at bounding box center [417, 397] width 358 height 14
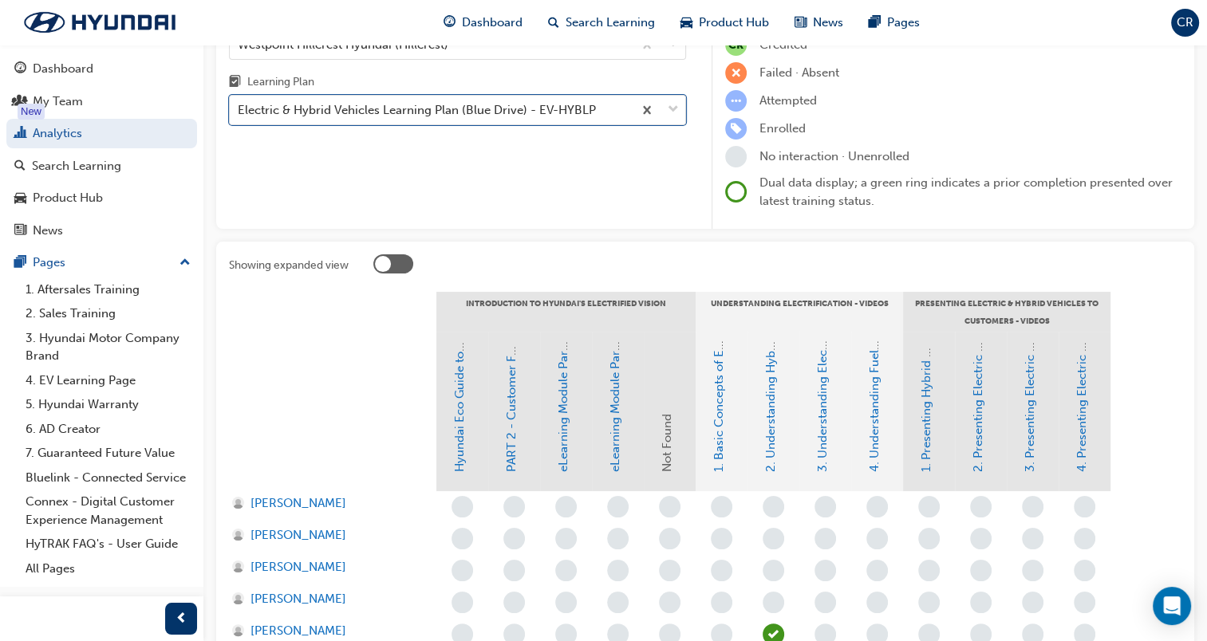
scroll to position [109, 0]
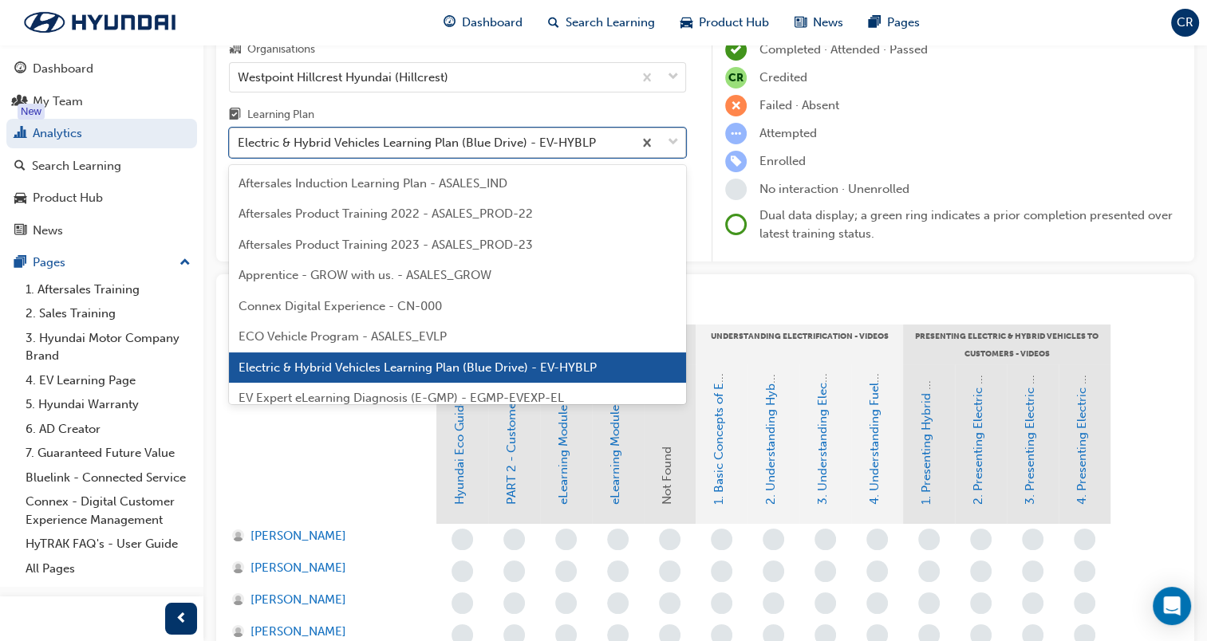
click at [502, 150] on div "Electric & Hybrid Vehicles Learning Plan (Blue Drive) - EV-HYBLP" at bounding box center [417, 143] width 358 height 18
click at [239, 149] on input "Learning Plan option Electric & Hybrid Vehicles Learning Plan (Blue Drive) - EV…" at bounding box center [239, 143] width 2 height 14
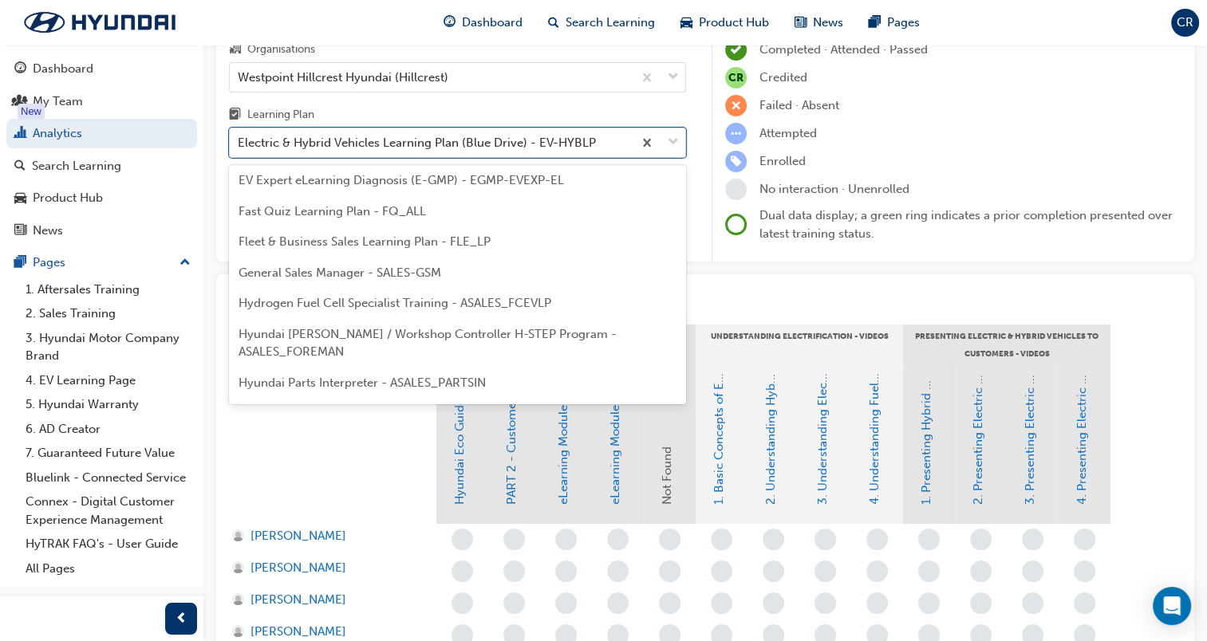
scroll to position [160, 0]
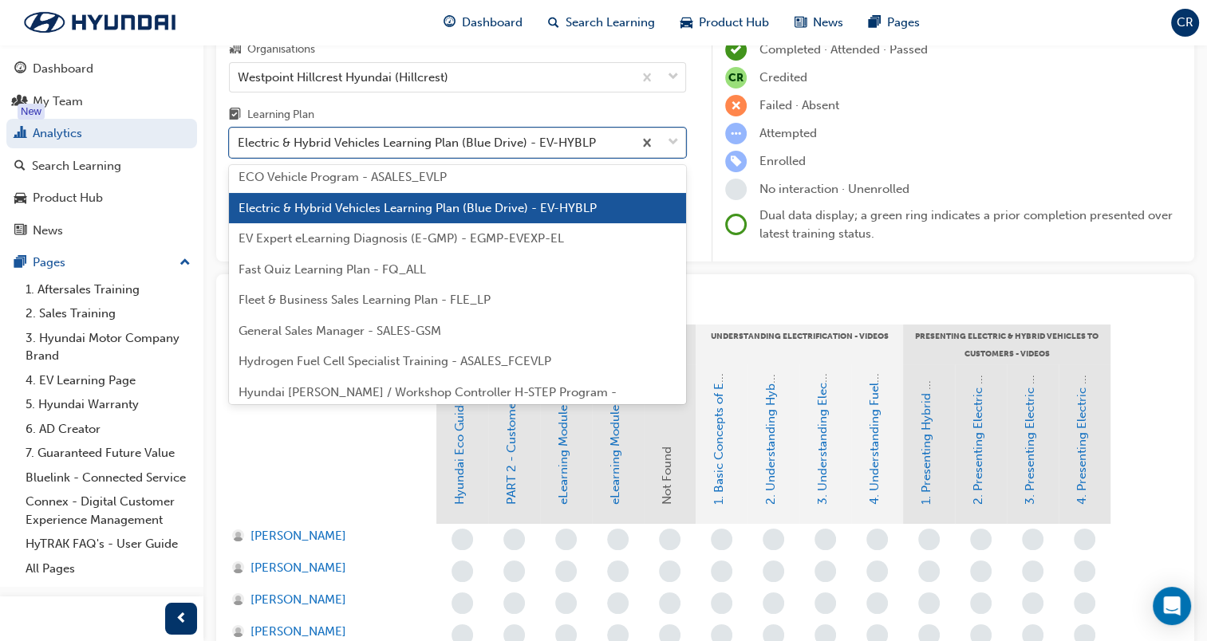
click at [447, 239] on span "EV Expert eLearning Diagnosis (E-GMP) - EGMP-EVEXP-EL" at bounding box center [400, 238] width 325 height 14
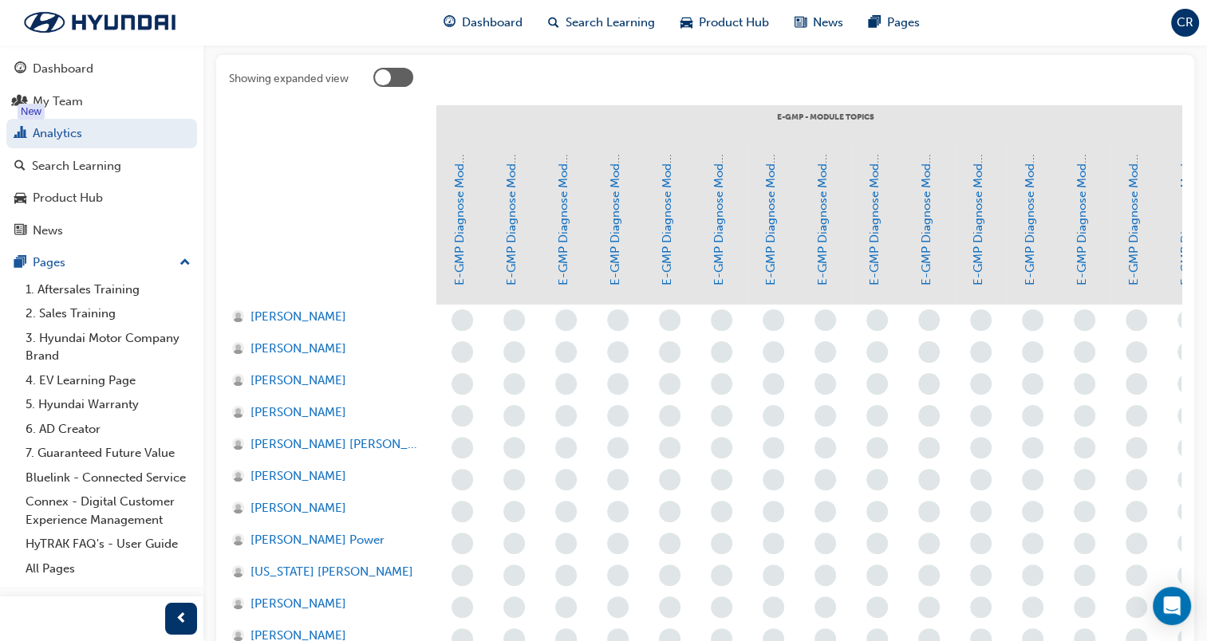
scroll to position [169, 0]
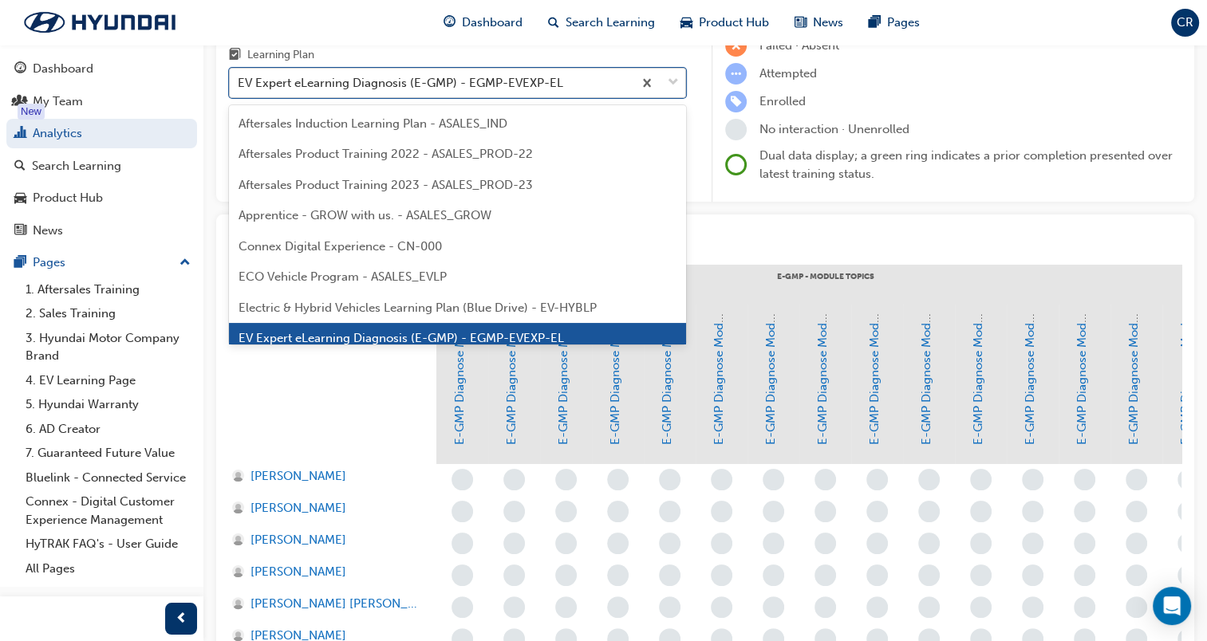
click at [471, 74] on div "EV Expert eLearning Diagnosis (E-GMP) - EGMP-EVEXP-EL" at bounding box center [400, 83] width 325 height 18
click at [239, 76] on input "Learning Plan option EV Expert eLearning Diagnosis (E-GMP) - EGMP-EVEXP-EL, sel…" at bounding box center [239, 83] width 2 height 14
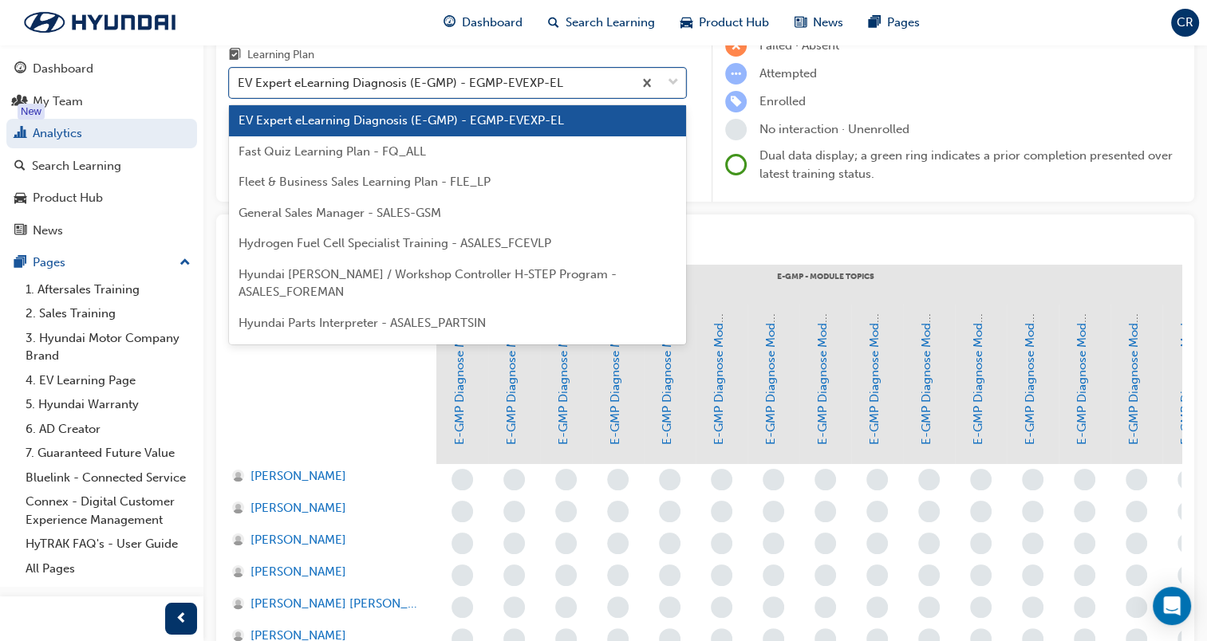
scroll to position [180, 0]
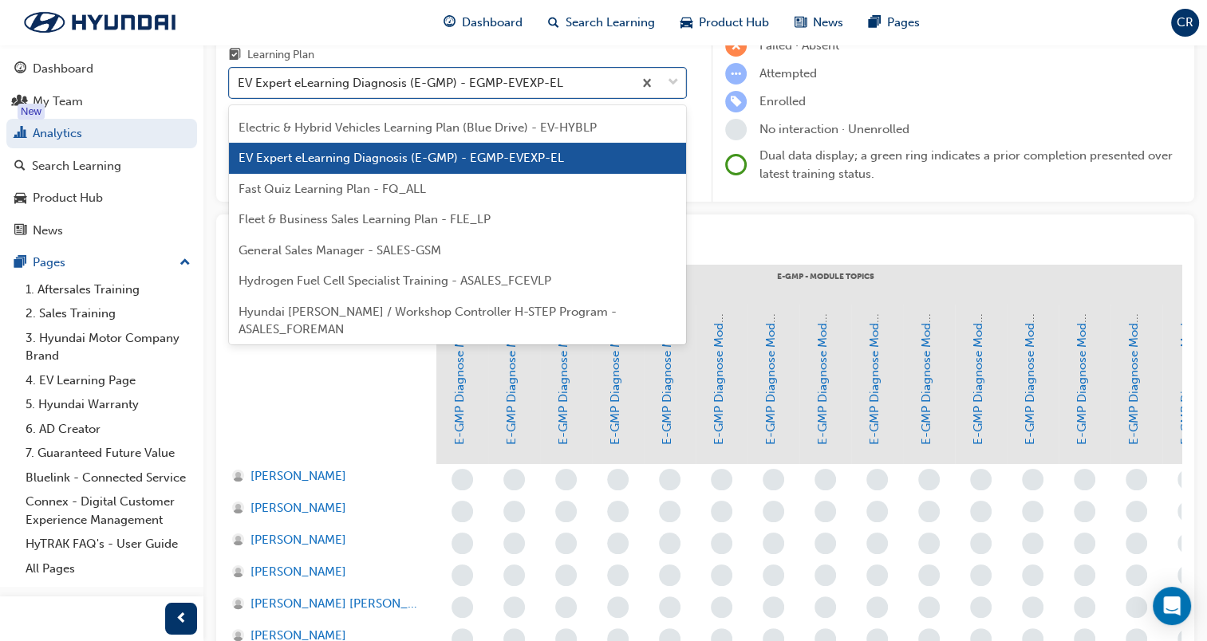
click at [408, 192] on span "Fast Quiz Learning Plan - FQ_ALL" at bounding box center [331, 189] width 187 height 14
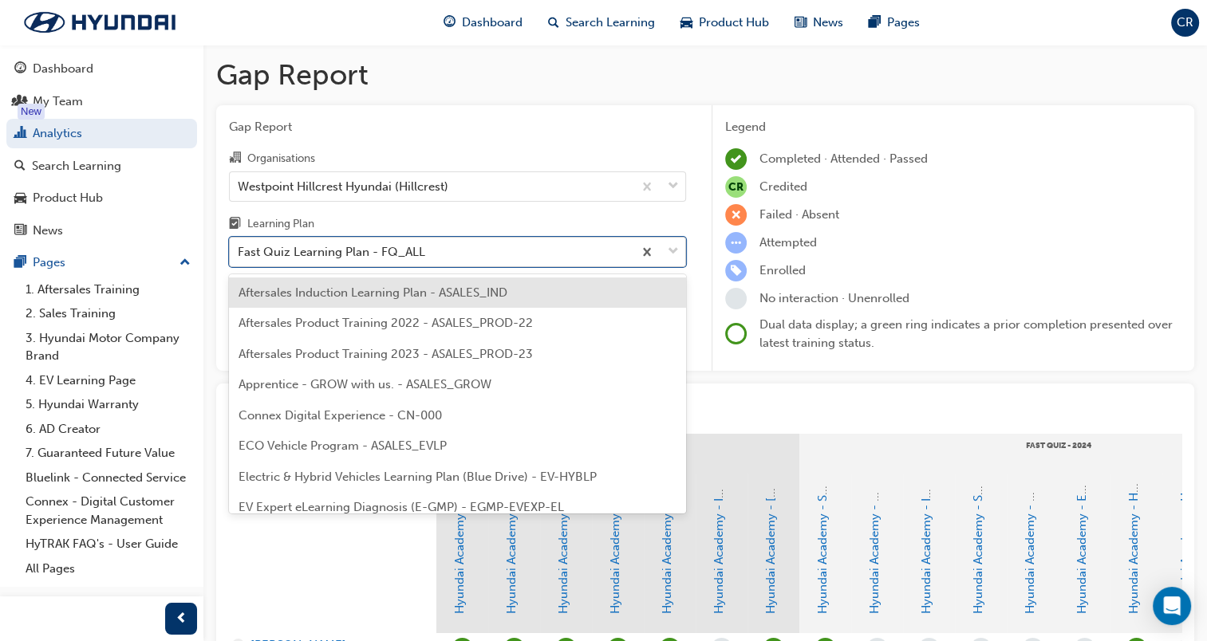
click at [472, 255] on div "Fast Quiz Learning Plan - FQ_ALL" at bounding box center [431, 252] width 403 height 28
click at [239, 255] on input "Learning Plan option Fast Quiz Learning Plan - FQ_ALL, selected. option Aftersa…" at bounding box center [239, 252] width 2 height 14
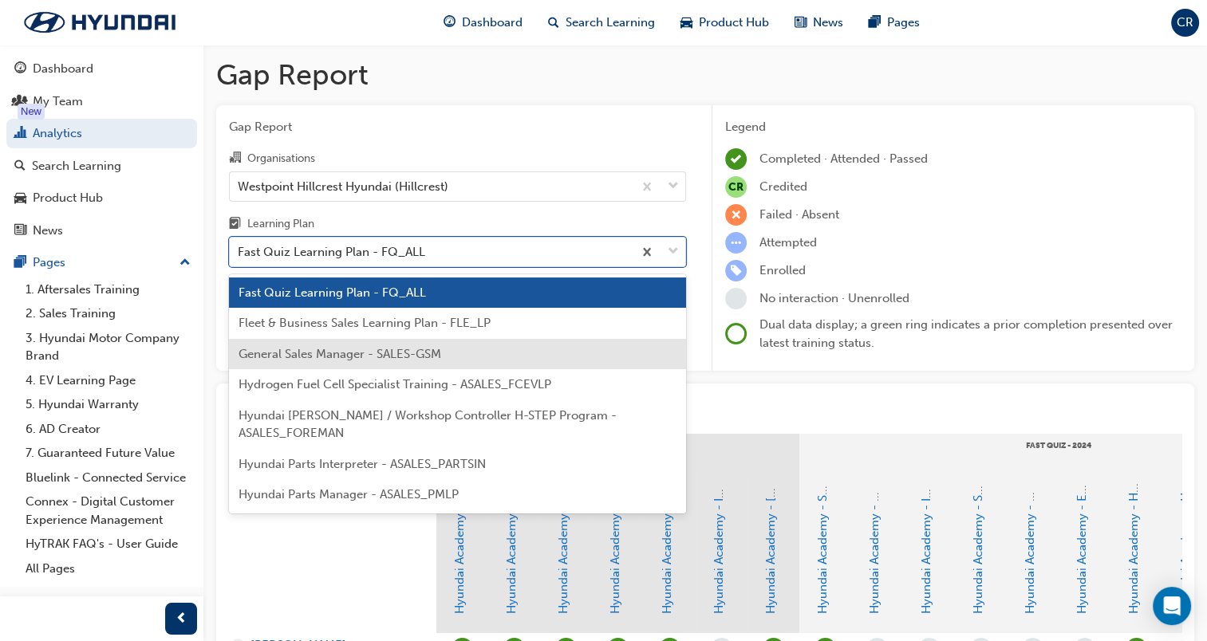
scroll to position [211, 0]
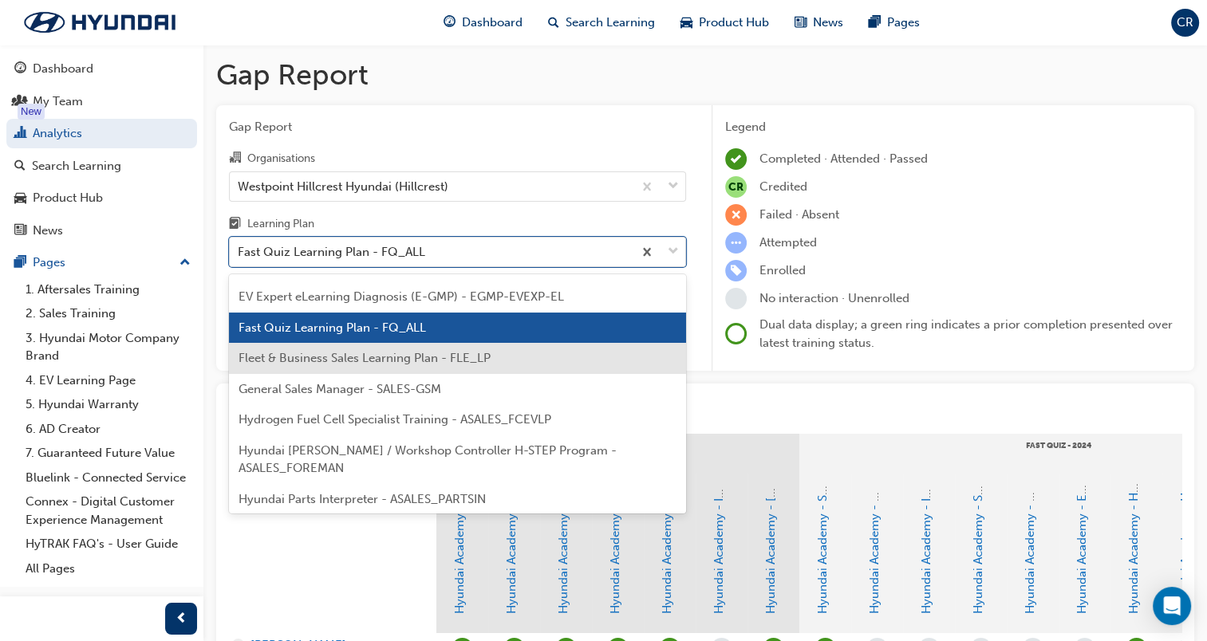
click at [467, 363] on span "Fleet & Business Sales Learning Plan - FLE_LP" at bounding box center [364, 358] width 252 height 14
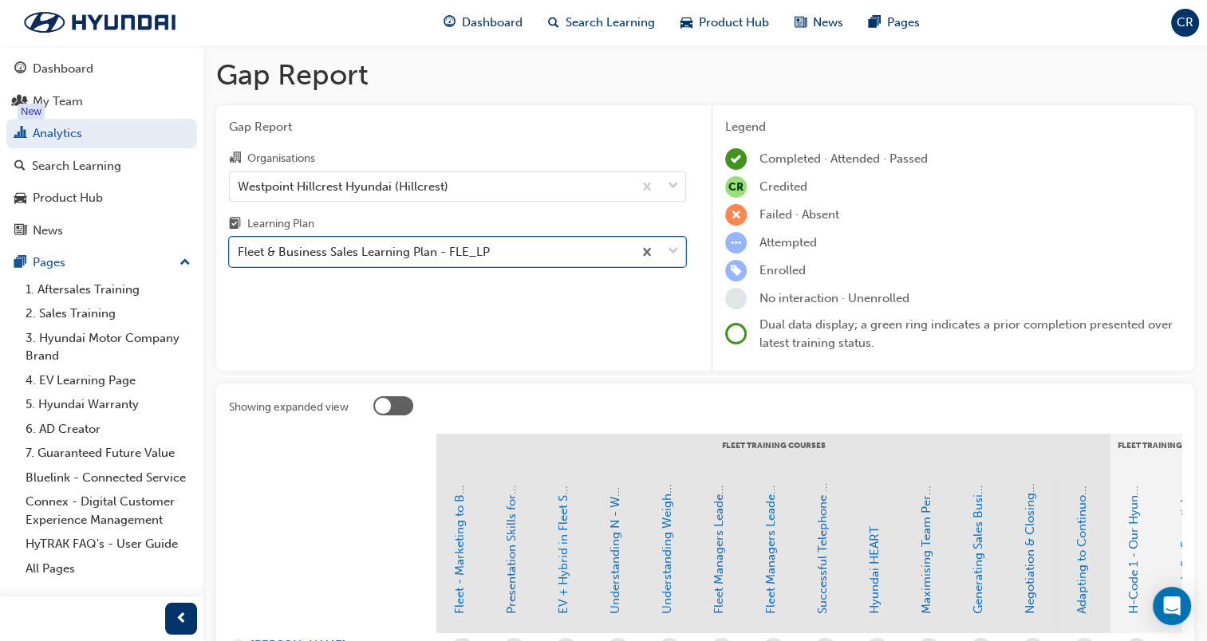
click at [494, 249] on div "Fleet & Business Sales Learning Plan - FLE_LP" at bounding box center [431, 252] width 403 height 28
click at [239, 249] on input "Learning Plan option Fleet & Business Sales Learning Plan - FLE_LP, selected. 0…" at bounding box center [239, 252] width 2 height 14
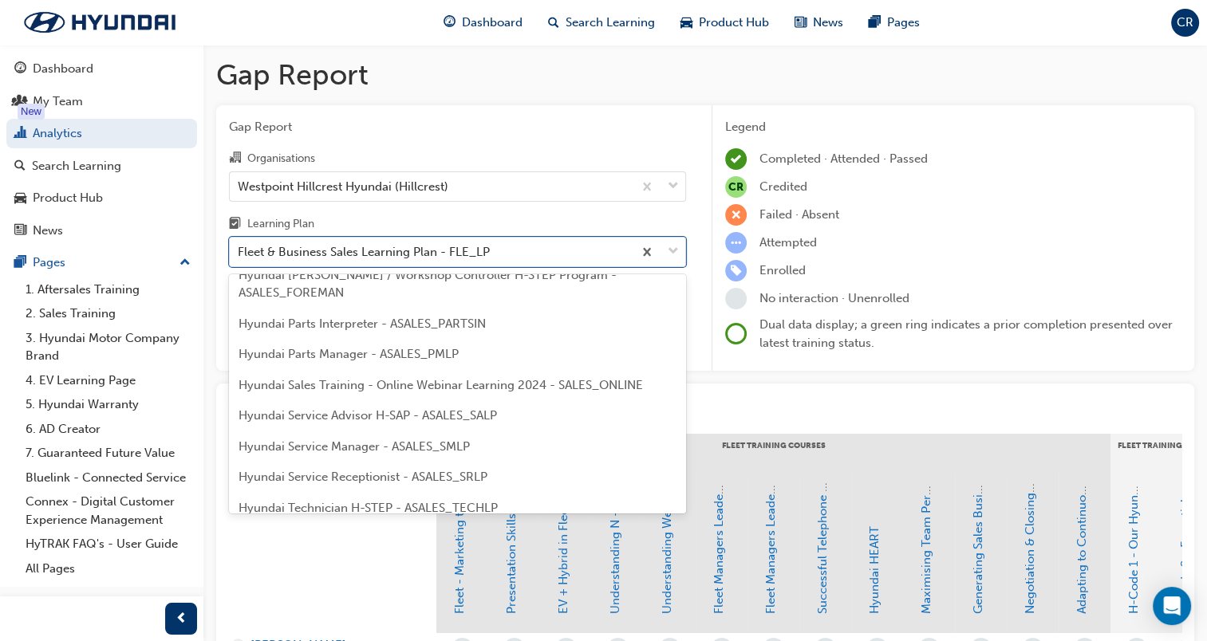
scroll to position [401, 0]
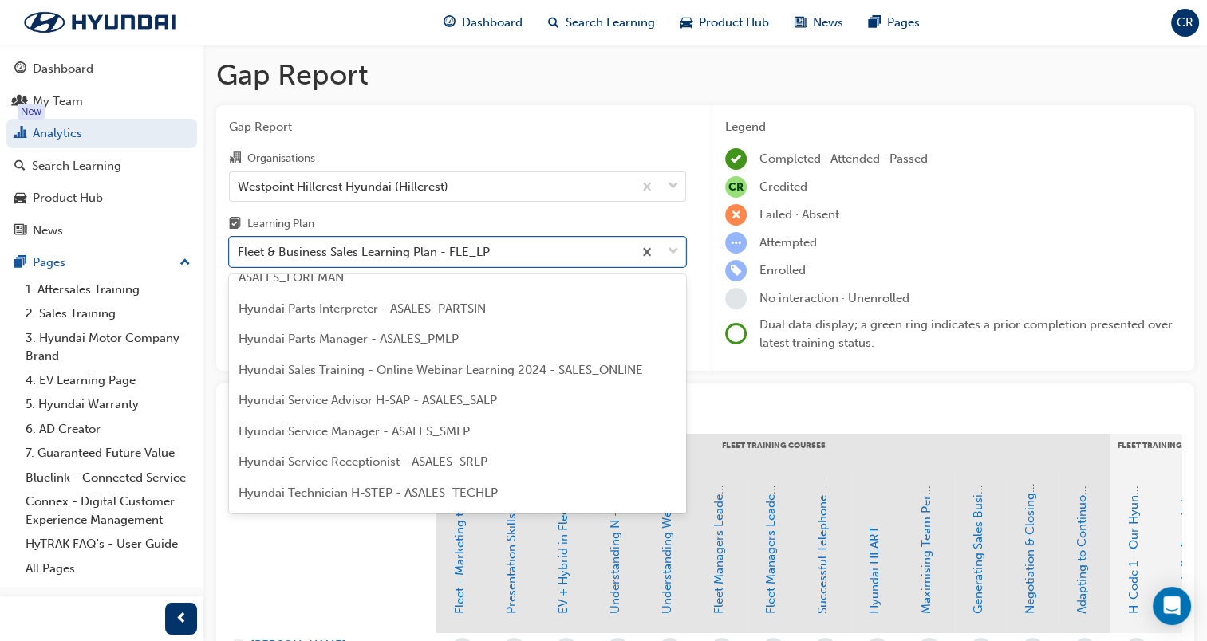
click at [453, 395] on span "Hyundai Service Advisor H-SAP - ASALES_SALP" at bounding box center [367, 400] width 258 height 14
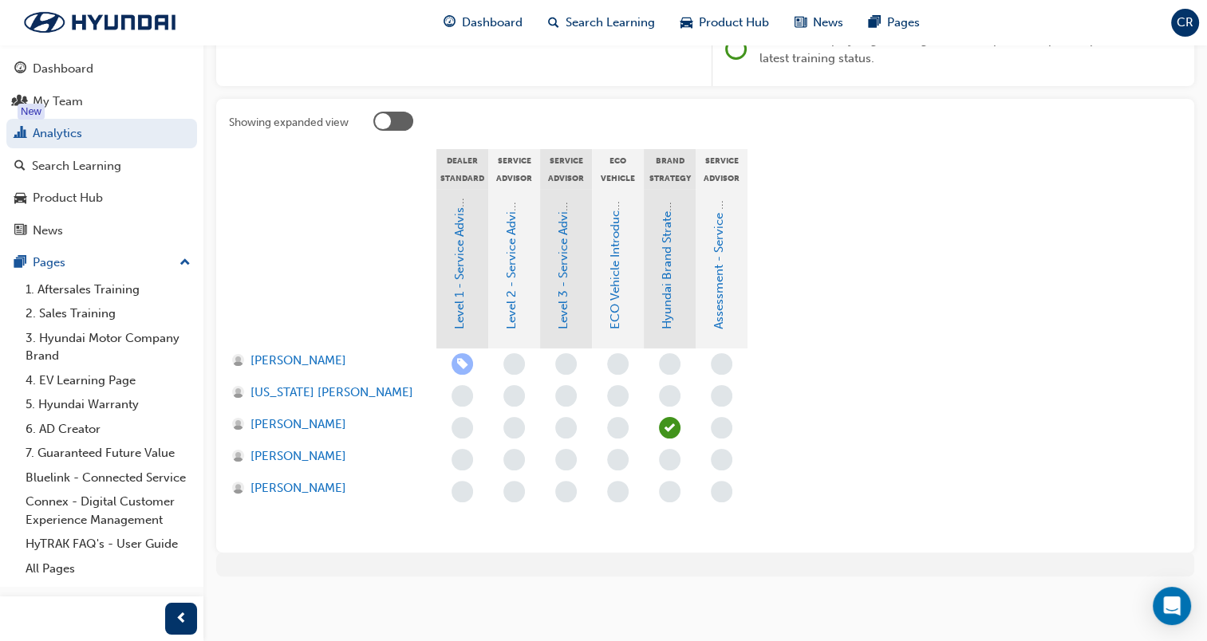
scroll to position [125, 0]
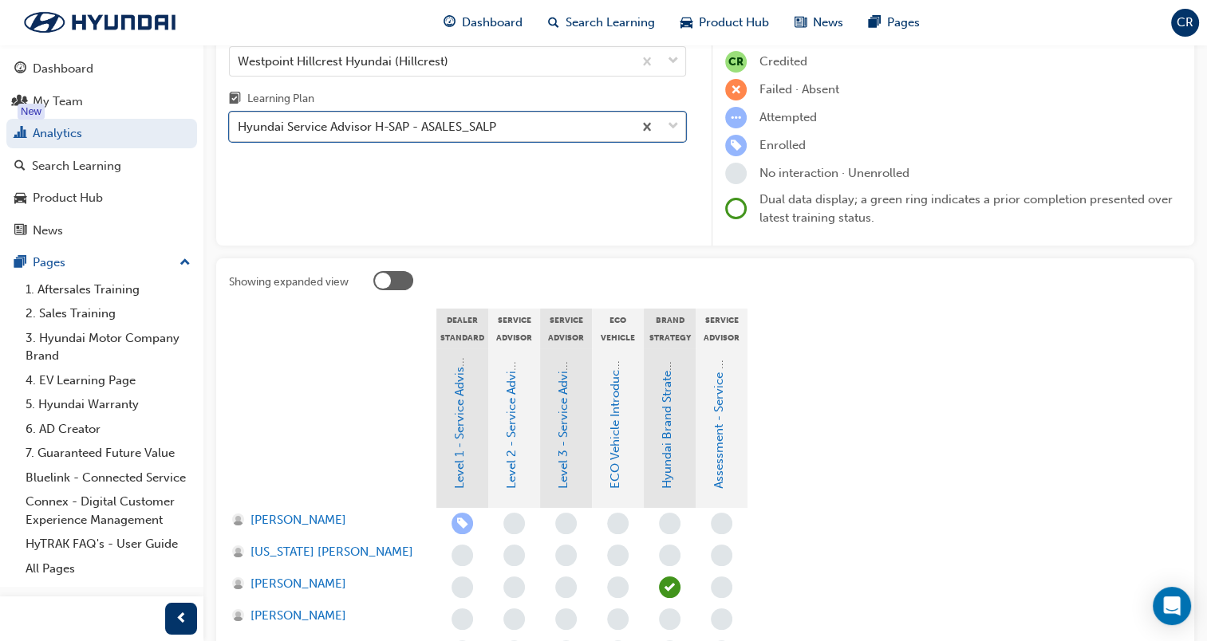
click at [450, 128] on div "Hyundai Service Advisor H-SAP - ASALES_SALP" at bounding box center [367, 127] width 258 height 18
click at [239, 128] on input "Learning Plan option Hyundai Service Advisor H-SAP - ASALES_SALP, selected. 0 r…" at bounding box center [239, 127] width 2 height 14
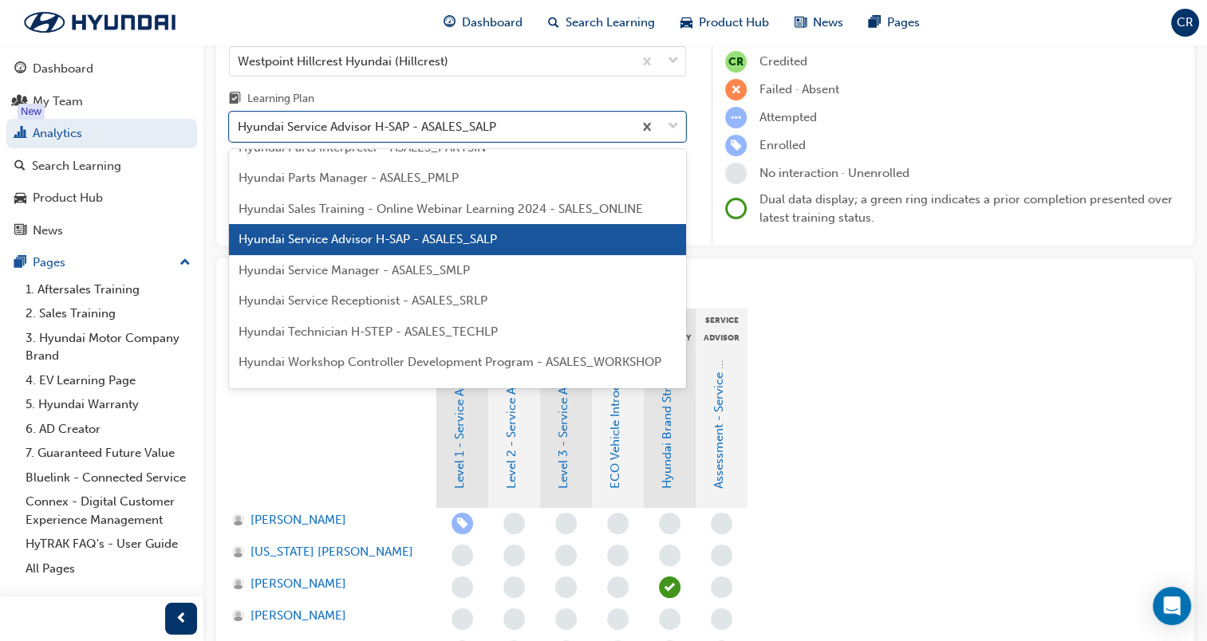
scroll to position [475, 0]
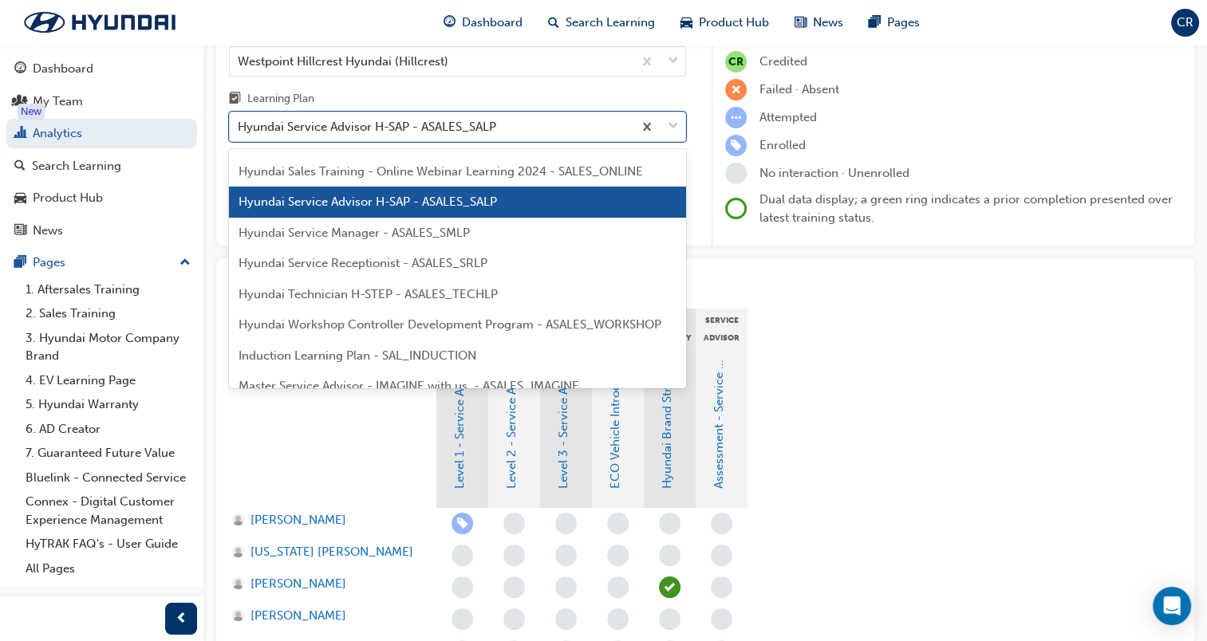
click at [423, 243] on div "Hyundai Service Manager - ASALES_SMLP" at bounding box center [457, 233] width 457 height 31
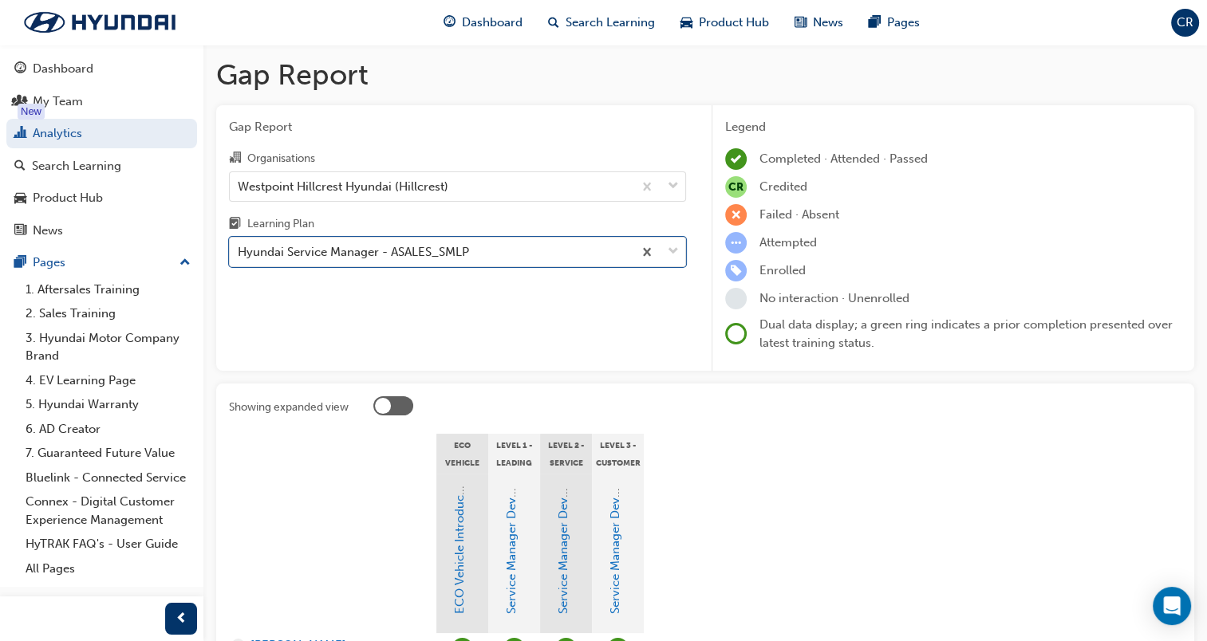
scroll to position [157, 0]
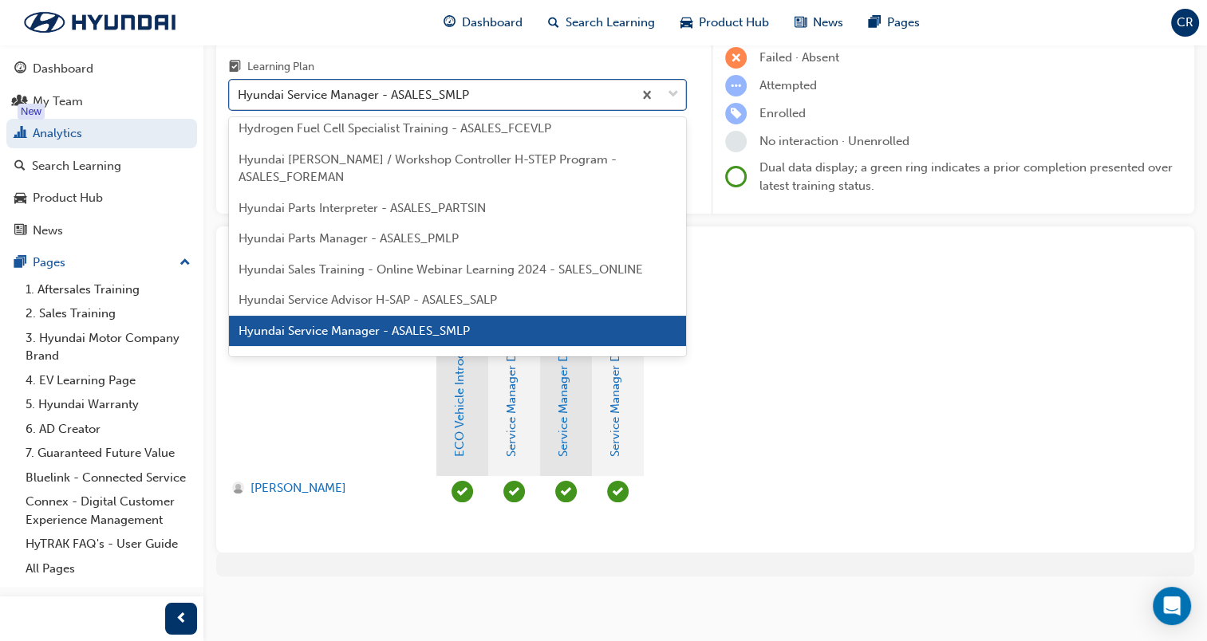
click at [416, 89] on div "Hyundai Service Manager - ASALES_SMLP" at bounding box center [353, 95] width 231 height 18
click at [239, 89] on input "Learning Plan option Hyundai Service Manager - ASALES_SMLP, selected. option Hy…" at bounding box center [239, 95] width 2 height 14
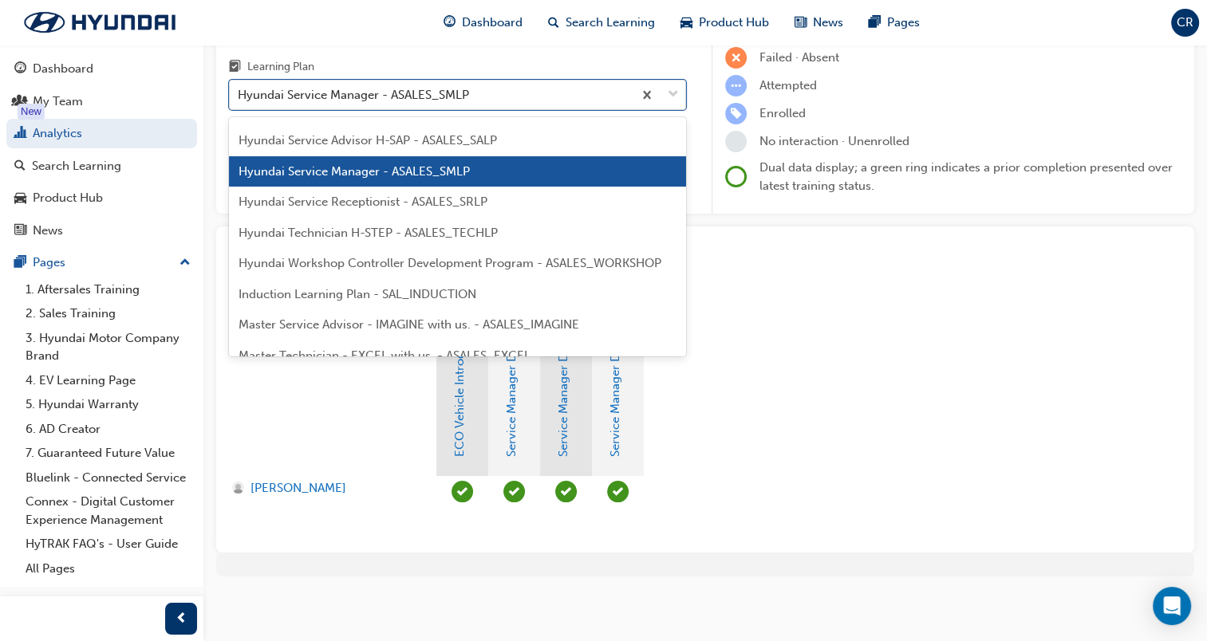
click at [458, 199] on span "Hyundai Service Receptionist - ASALES_SRLP" at bounding box center [362, 202] width 249 height 14
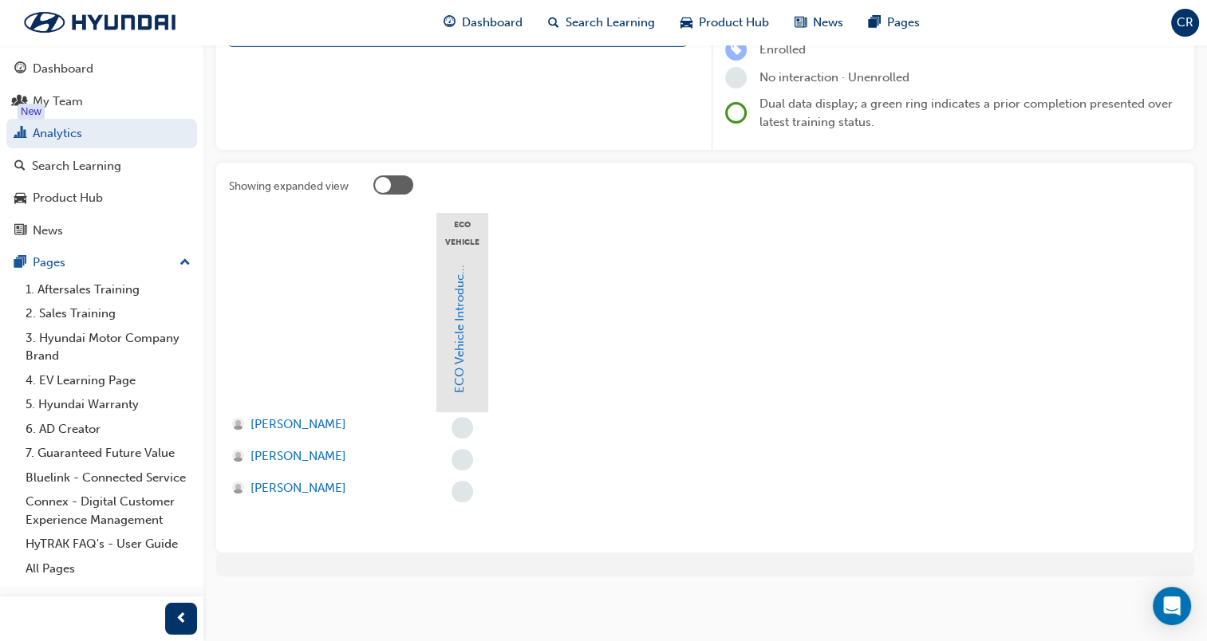
scroll to position [141, 0]
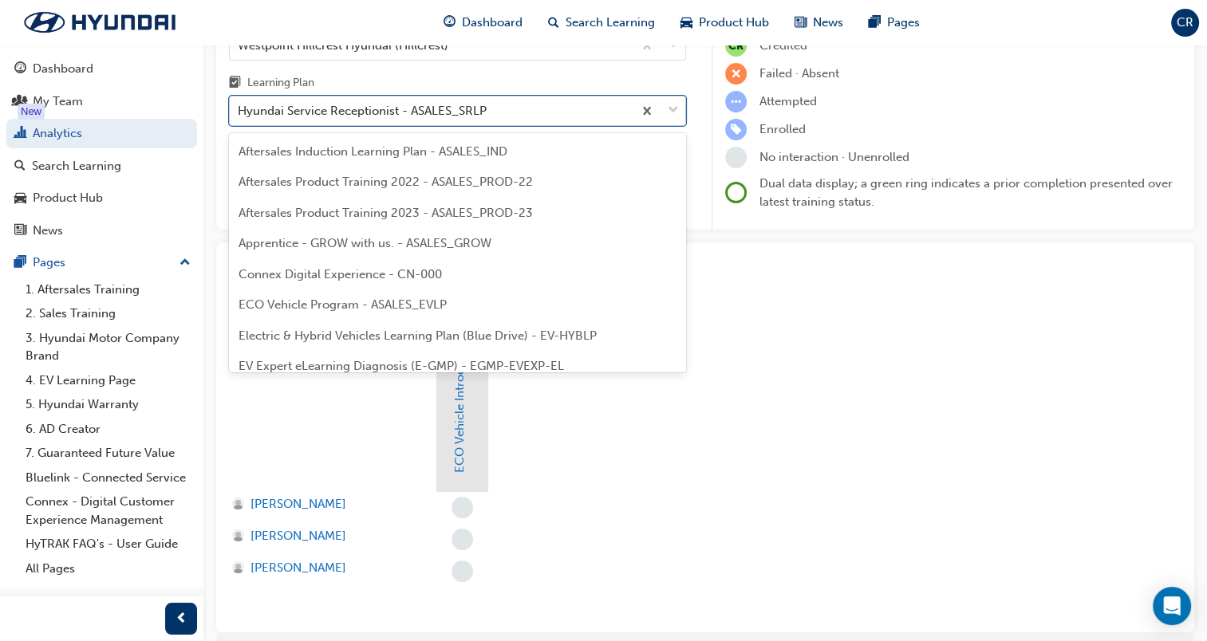
click at [405, 109] on div "Hyundai Service Receptionist - ASALES_SRLP" at bounding box center [362, 111] width 249 height 18
click at [239, 109] on input "Learning Plan option Hyundai Service Receptionist - ASALES_SRLP, selected. opti…" at bounding box center [239, 111] width 2 height 14
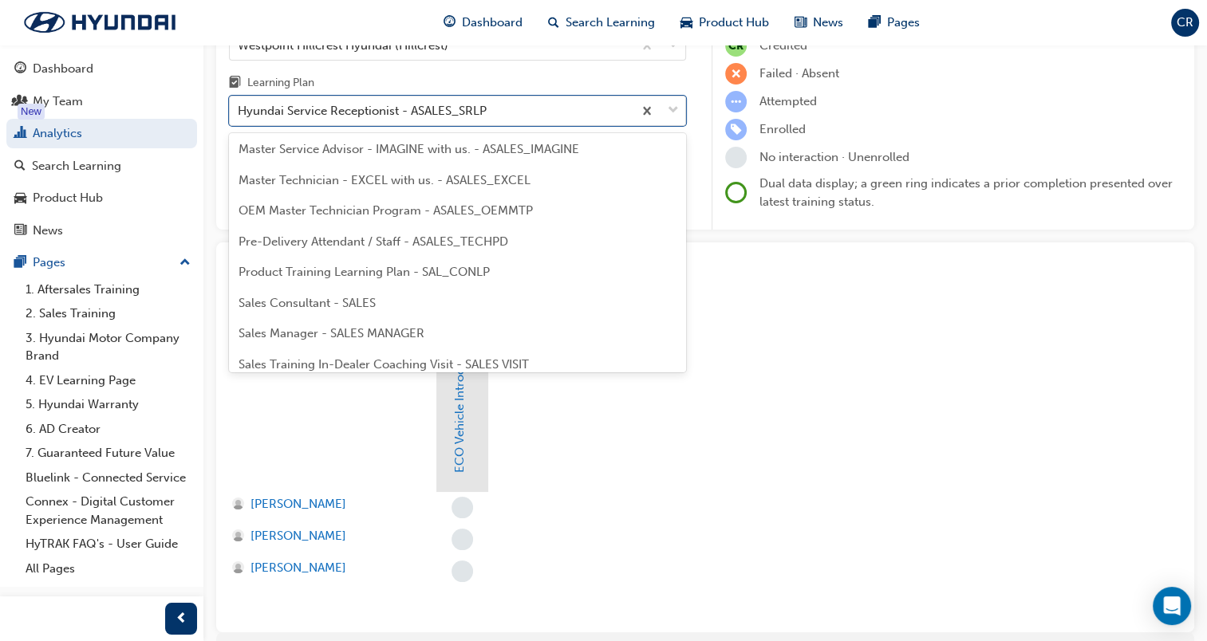
scroll to position [737, 0]
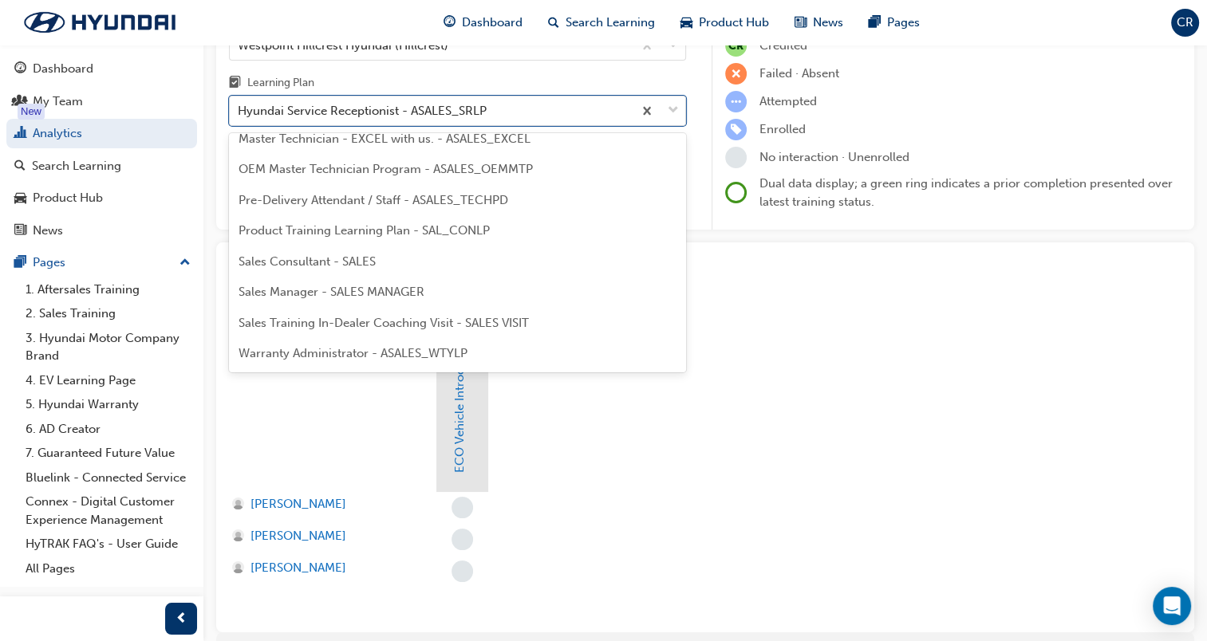
click at [372, 341] on div "Warranty Administrator - ASALES_WTYLP" at bounding box center [457, 353] width 457 height 31
